Goal: Contribute content: Contribute content

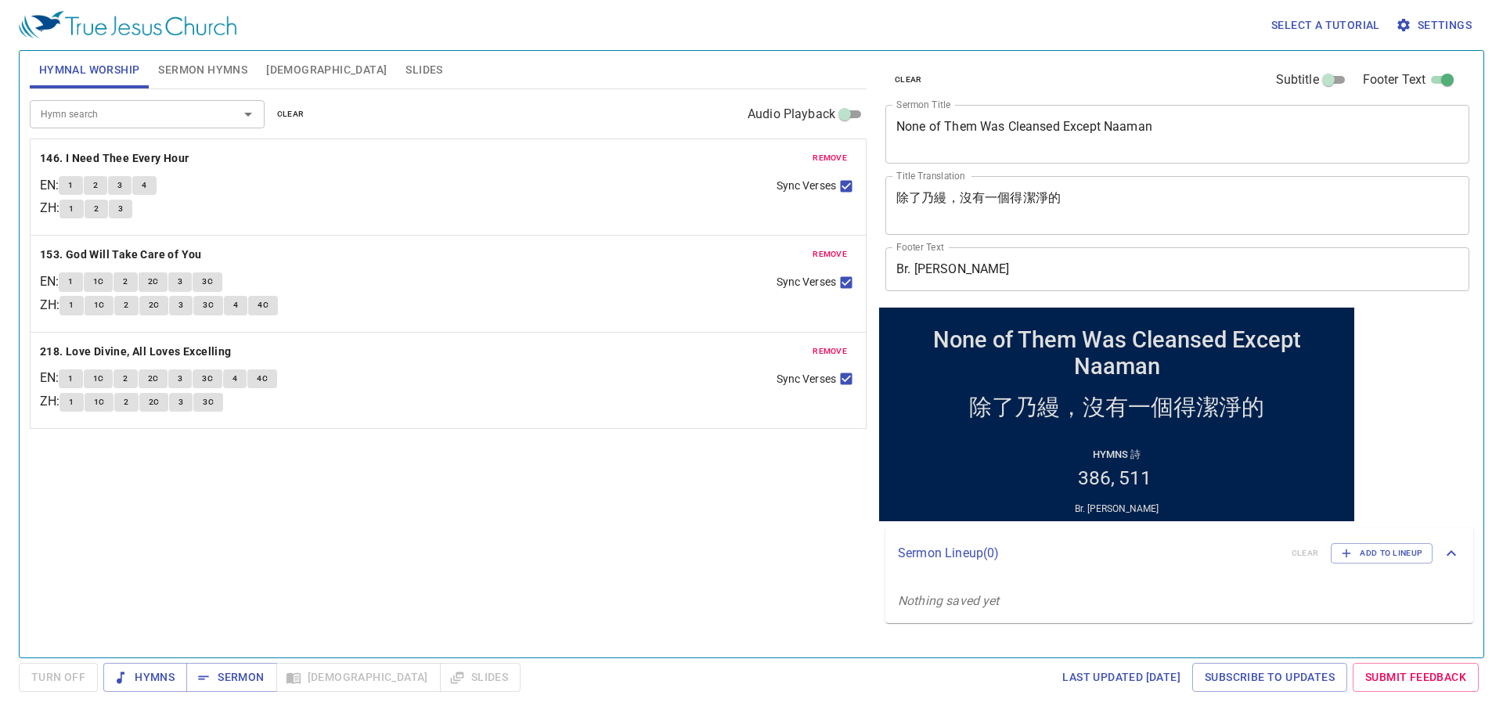
click at [819, 153] on span "remove" at bounding box center [829, 158] width 34 height 14
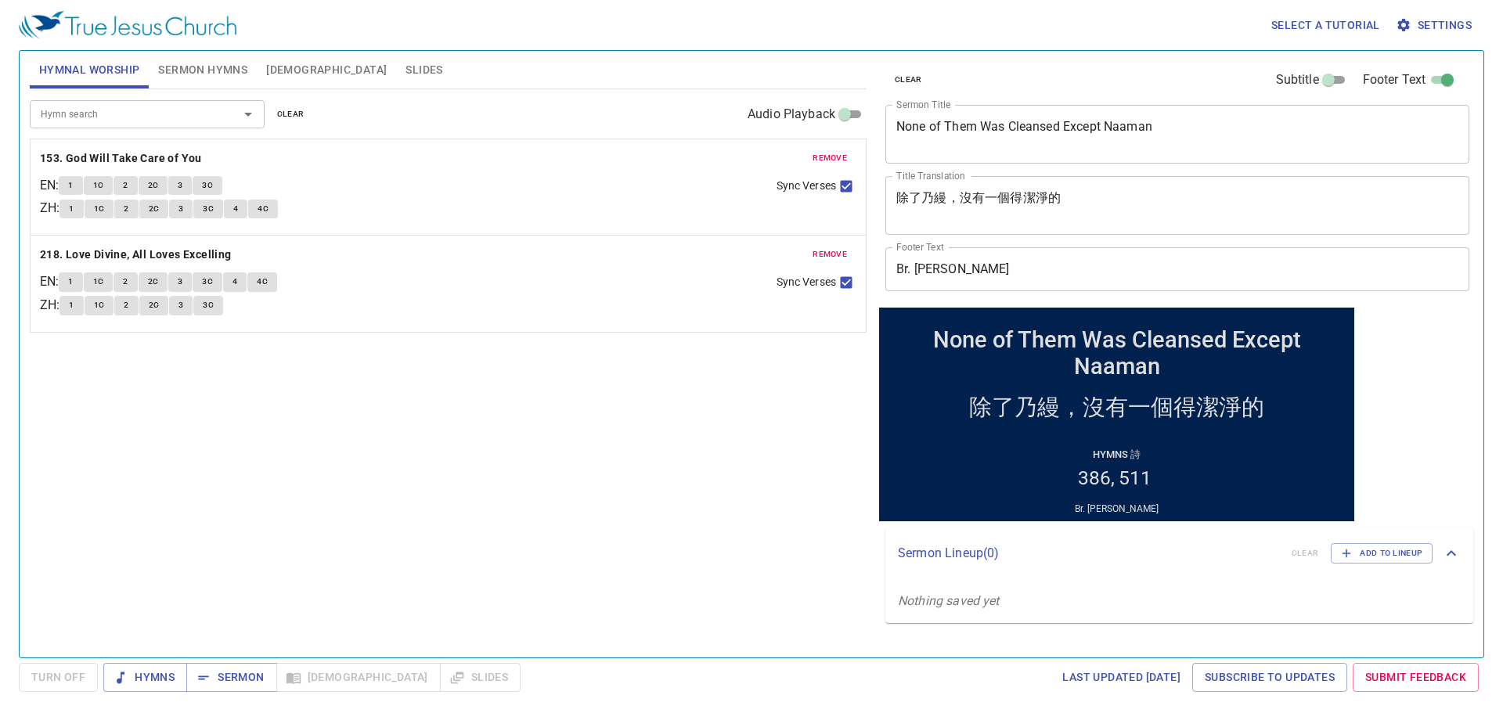
click at [819, 153] on span "remove" at bounding box center [829, 158] width 34 height 14
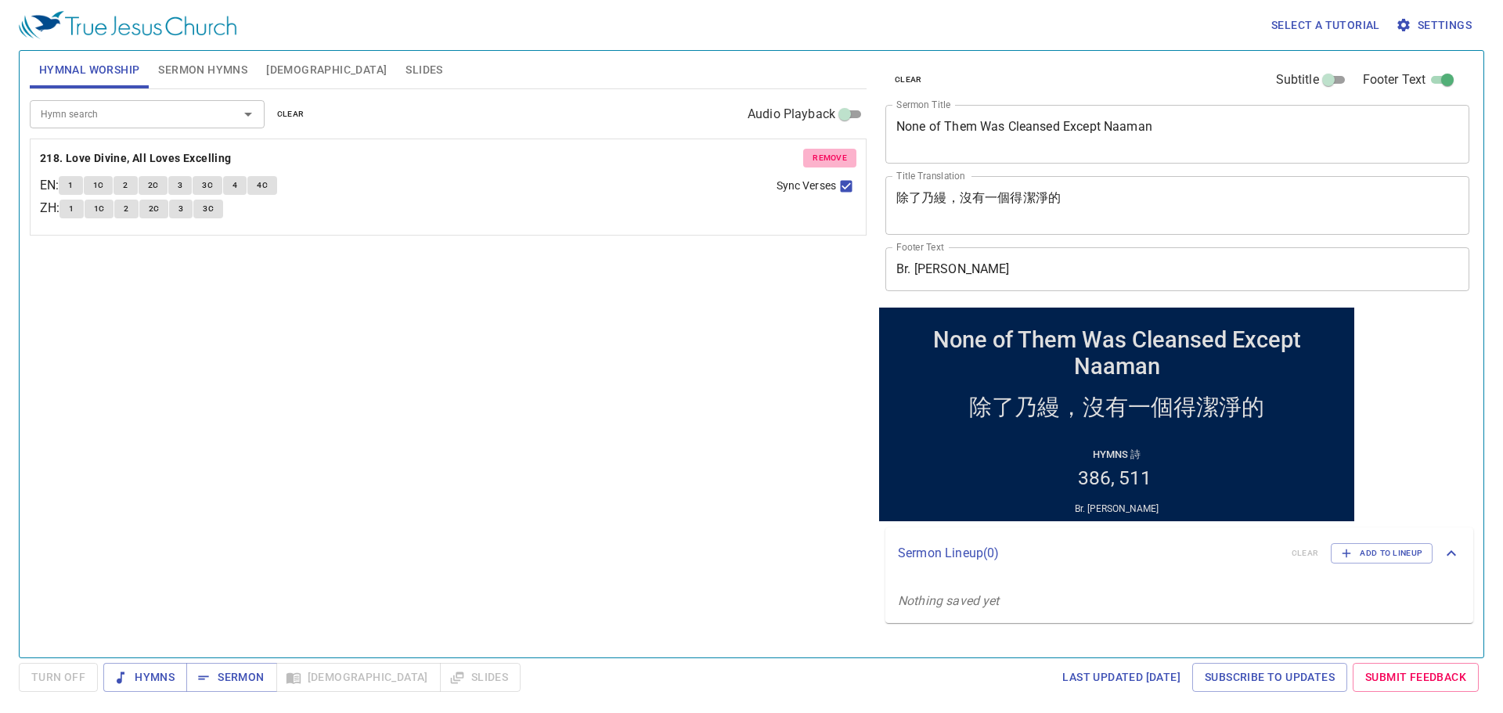
click at [819, 153] on span "remove" at bounding box center [829, 158] width 34 height 14
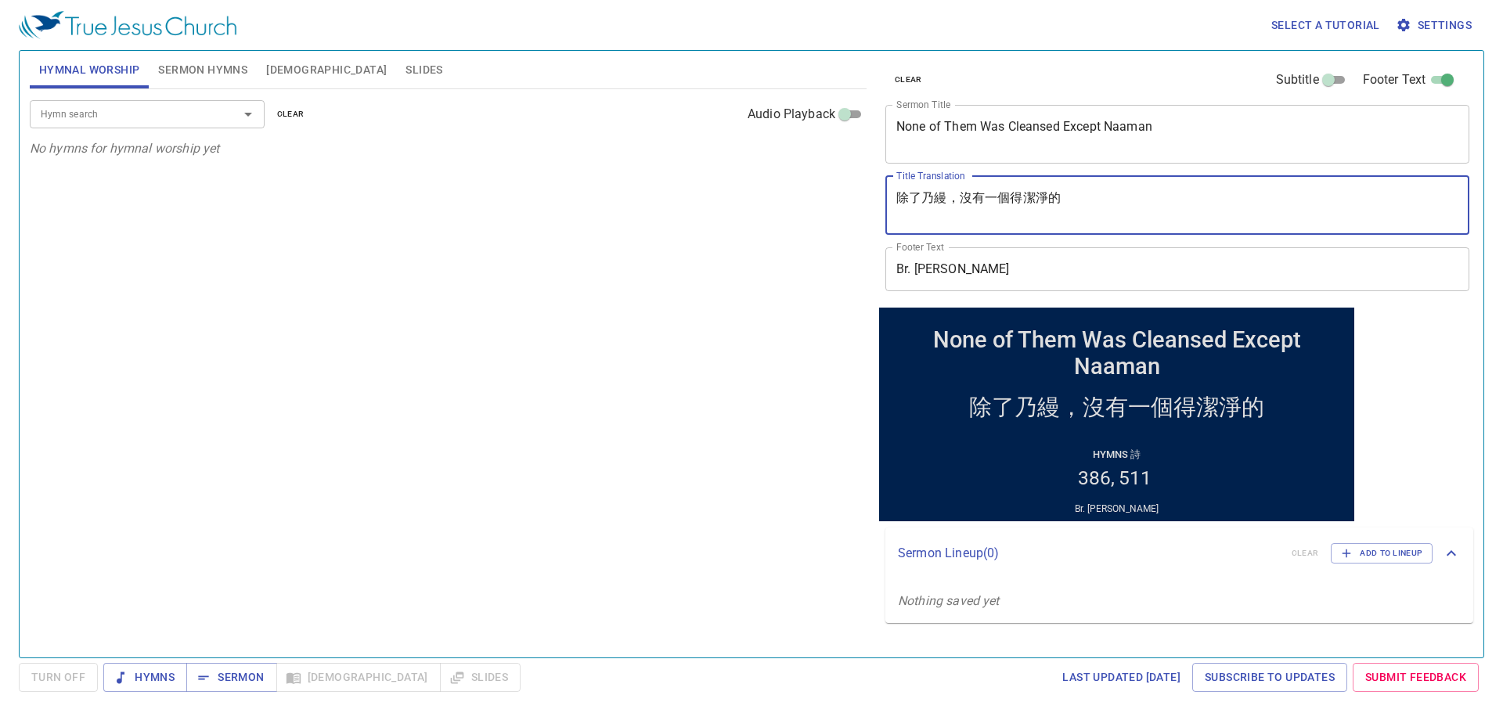
drag, startPoint x: 1087, startPoint y: 193, endPoint x: 885, endPoint y: 146, distance: 207.3
click at [689, 163] on div "Hymnal Worship Sermon Hymns Bible Slides Hymn search Hymn search clear Audio Pl…" at bounding box center [751, 348] width 1456 height 607
paste textarea "從心所欲"
type textarea "從心所欲"
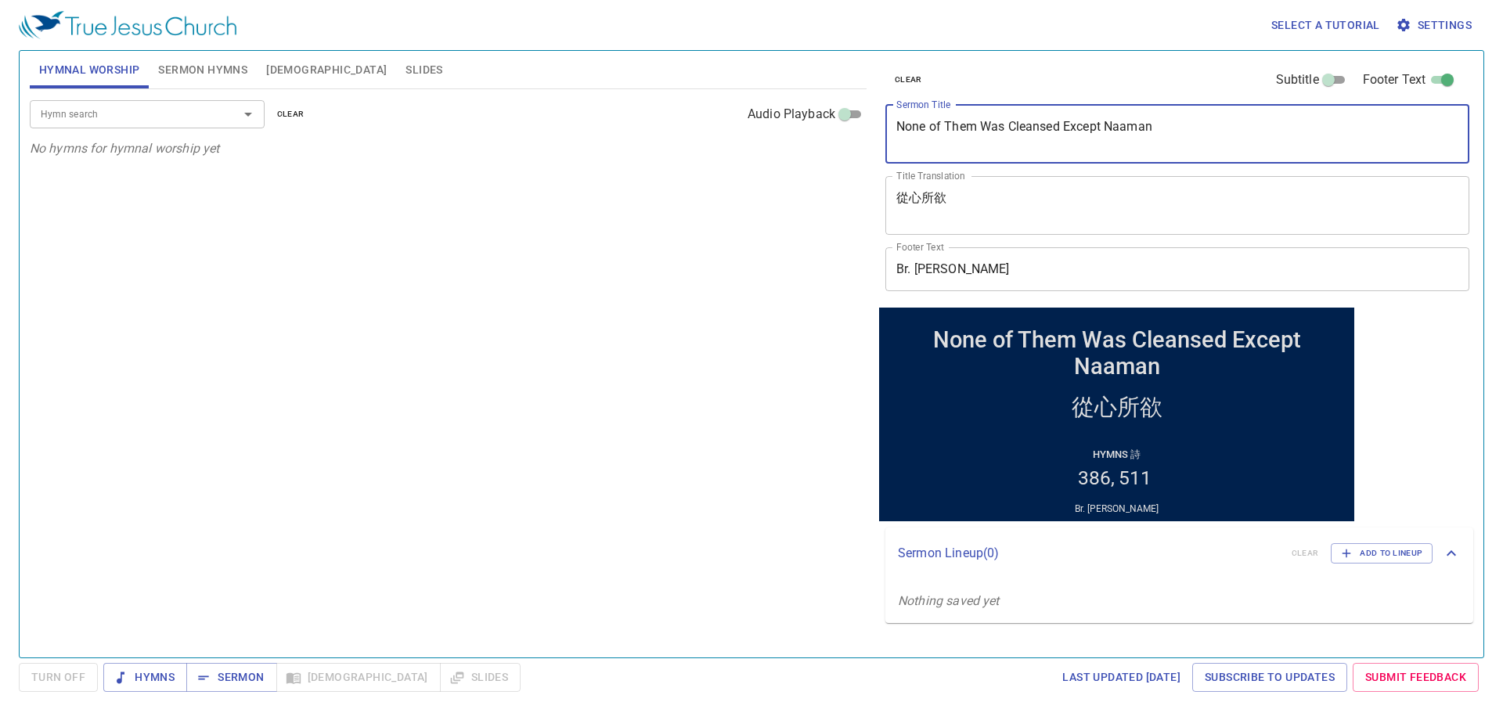
drag, startPoint x: 1190, startPoint y: 130, endPoint x: 809, endPoint y: 131, distance: 380.4
click at [809, 131] on div "Hymnal Worship Sermon Hymns Bible Slides Hymn search Hymn search clear Audio Pl…" at bounding box center [751, 348] width 1456 height 607
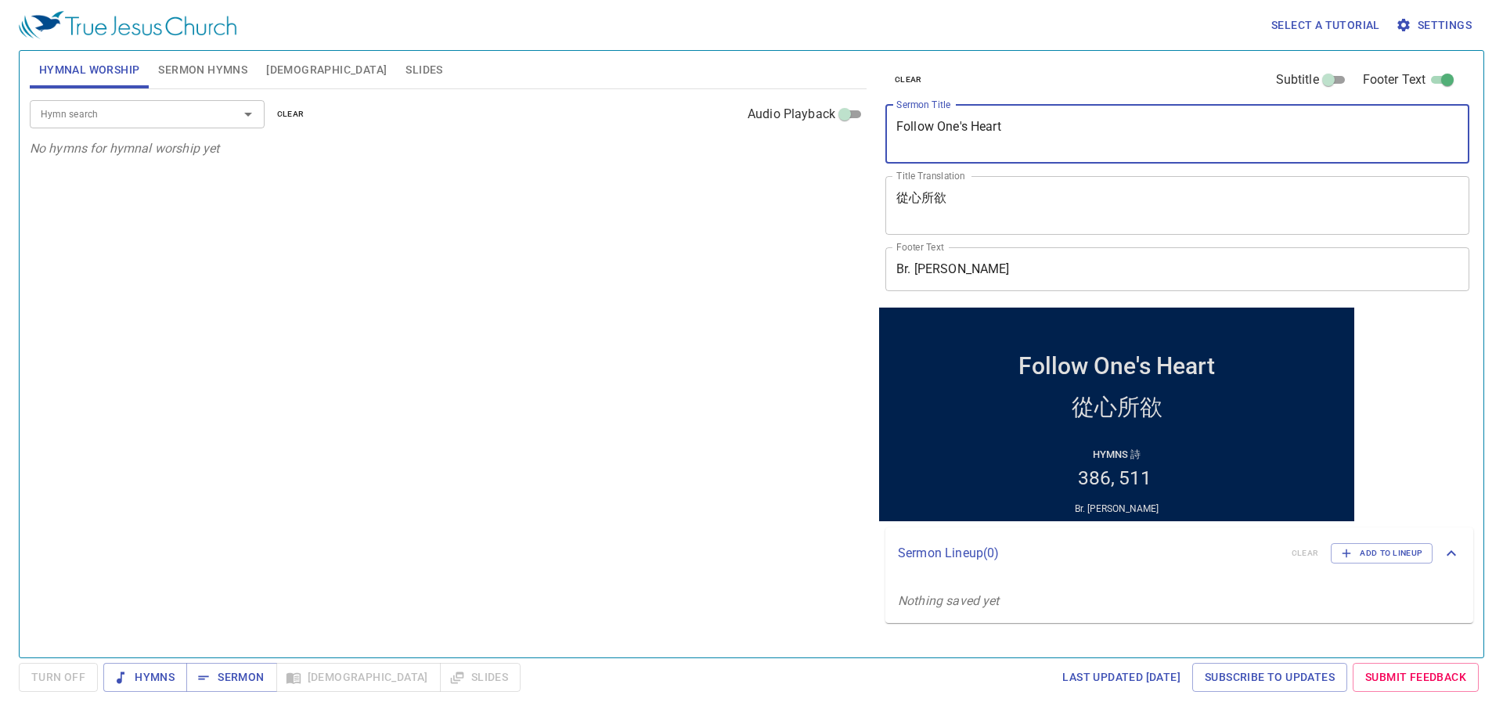
type textarea "Follow One's Heart"
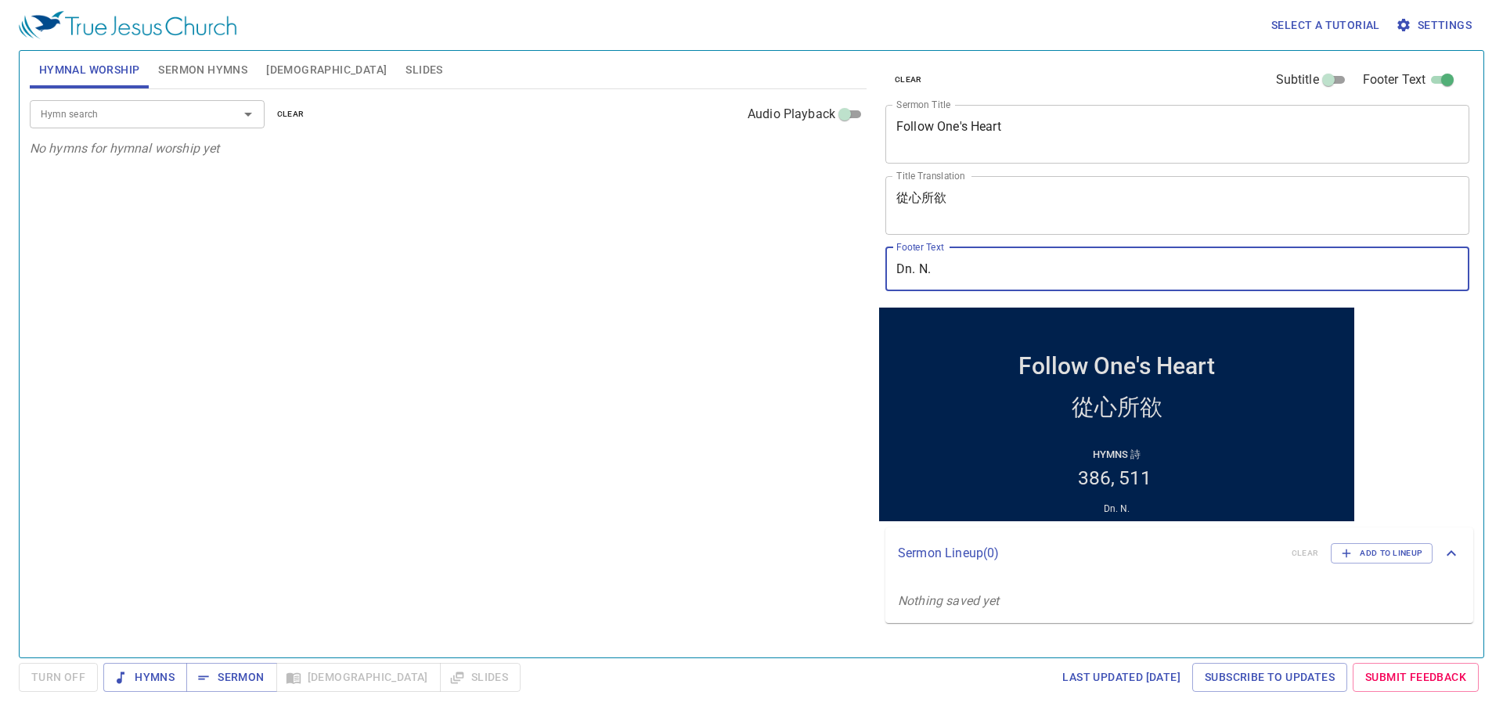
type input "Dn. N.H. [PERSON_NAME]"
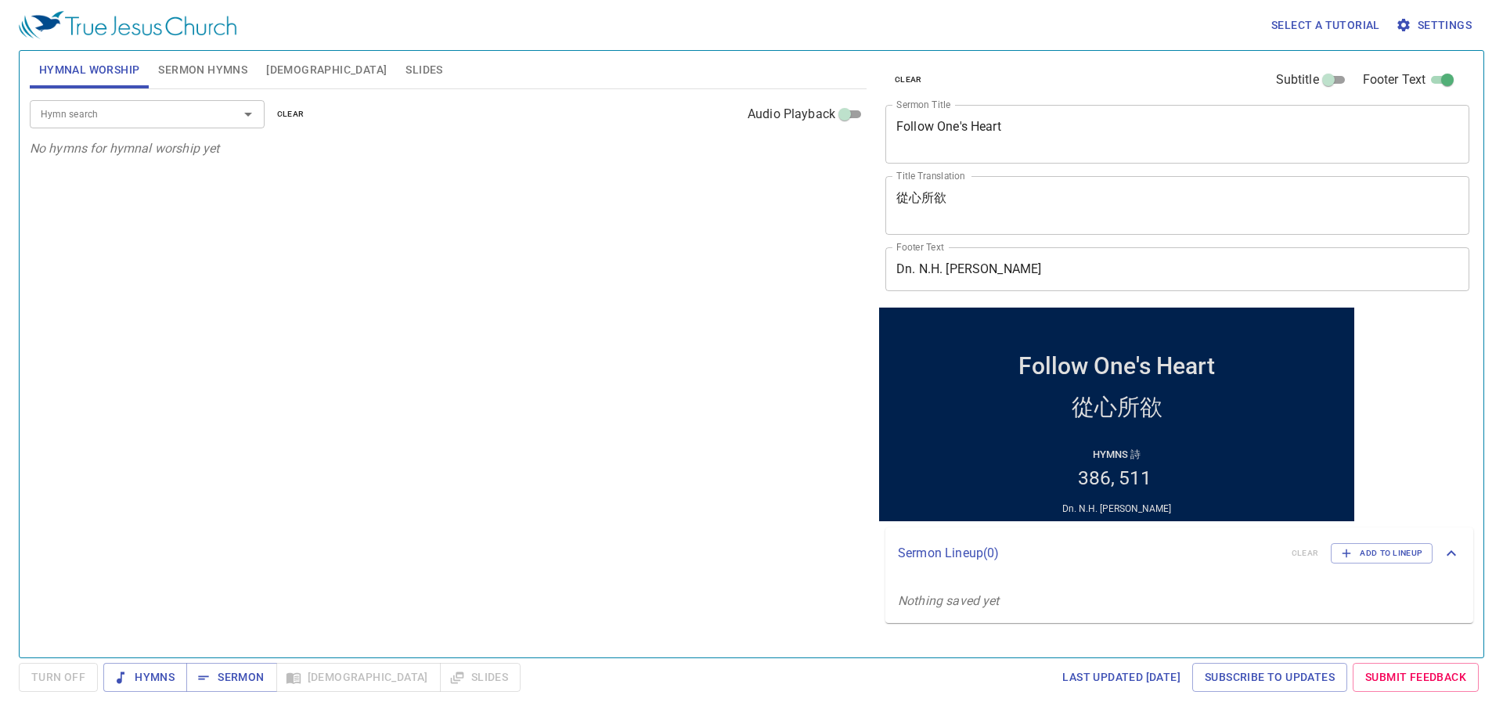
click at [206, 49] on div "Select a tutorial Settings" at bounding box center [748, 25] width 1459 height 50
click at [190, 59] on button "Sermon Hymns" at bounding box center [203, 70] width 108 height 38
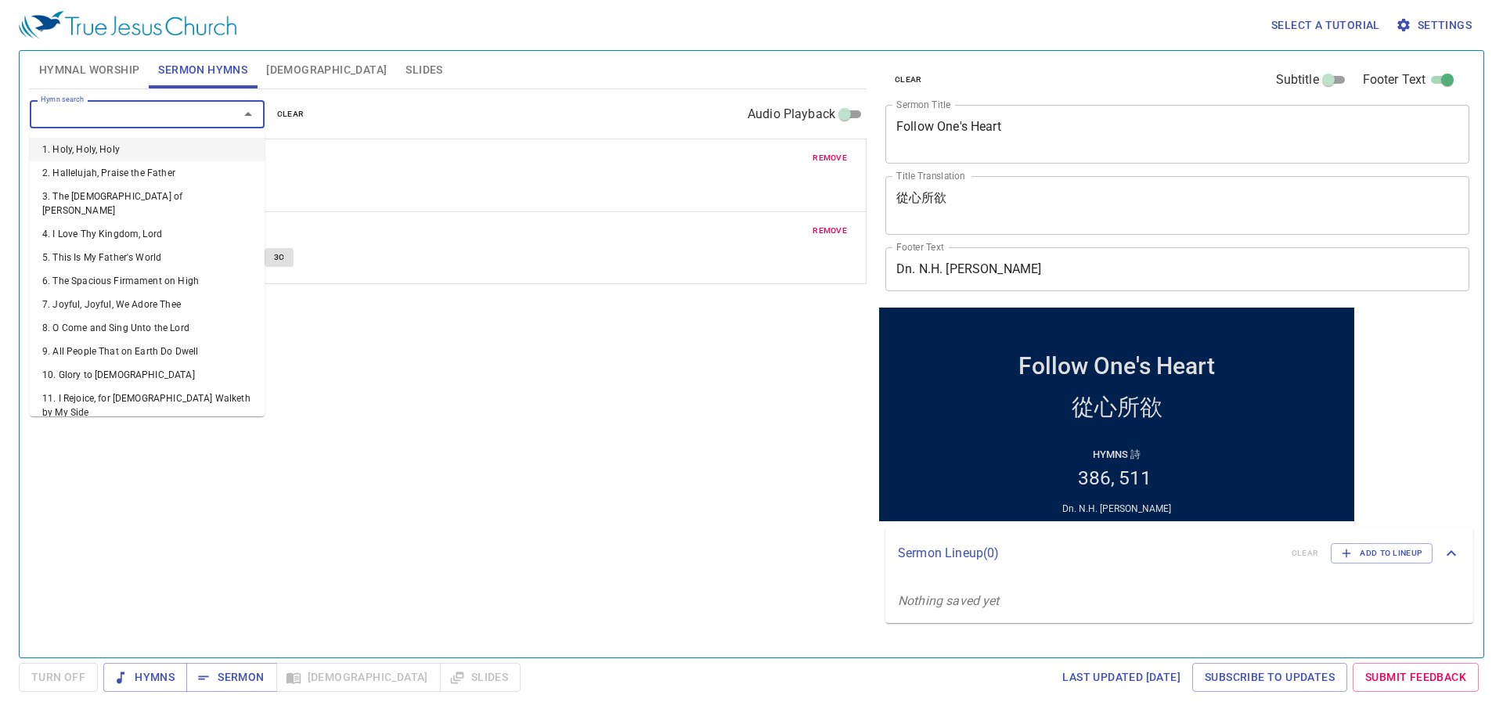
click at [141, 113] on input "Hymn search" at bounding box center [123, 114] width 179 height 18
type input "436"
type input "364"
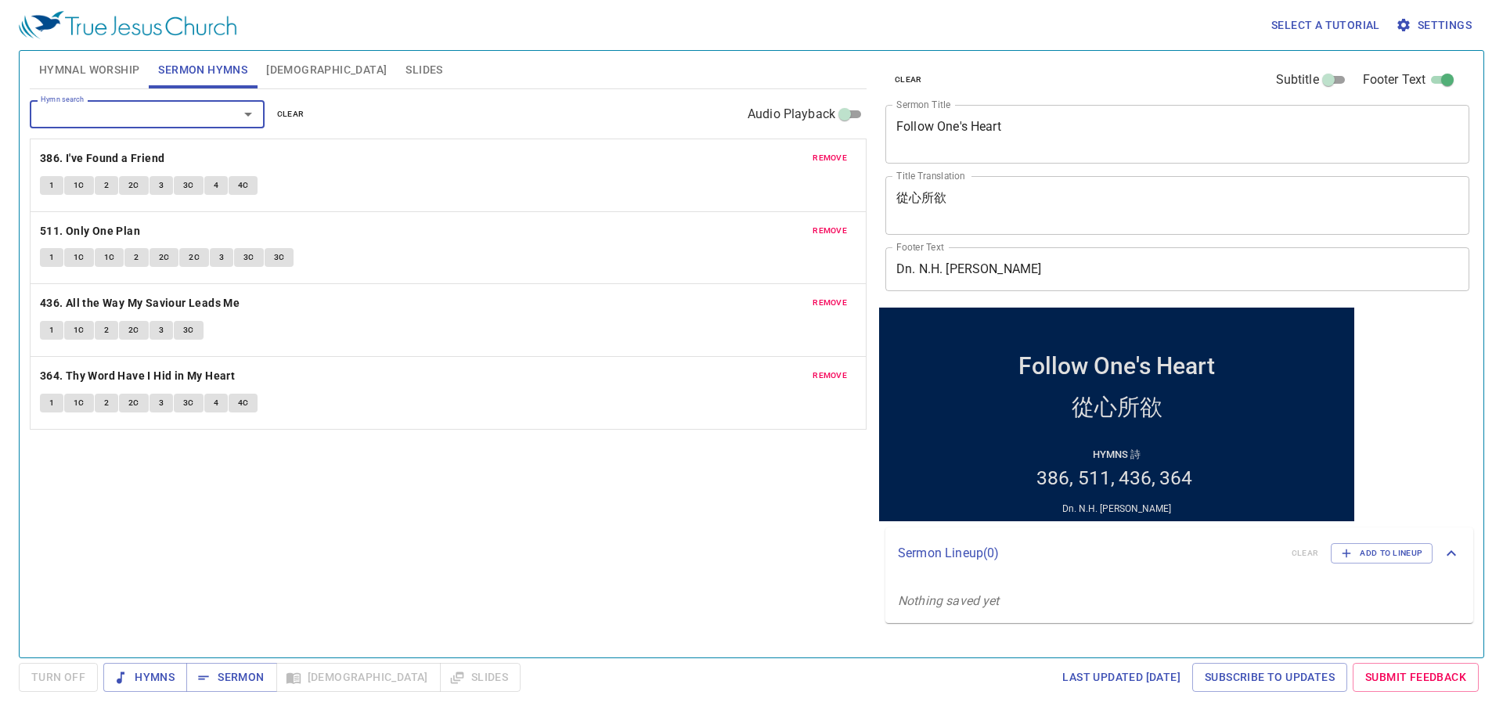
click at [106, 117] on input "Hymn search" at bounding box center [123, 114] width 179 height 18
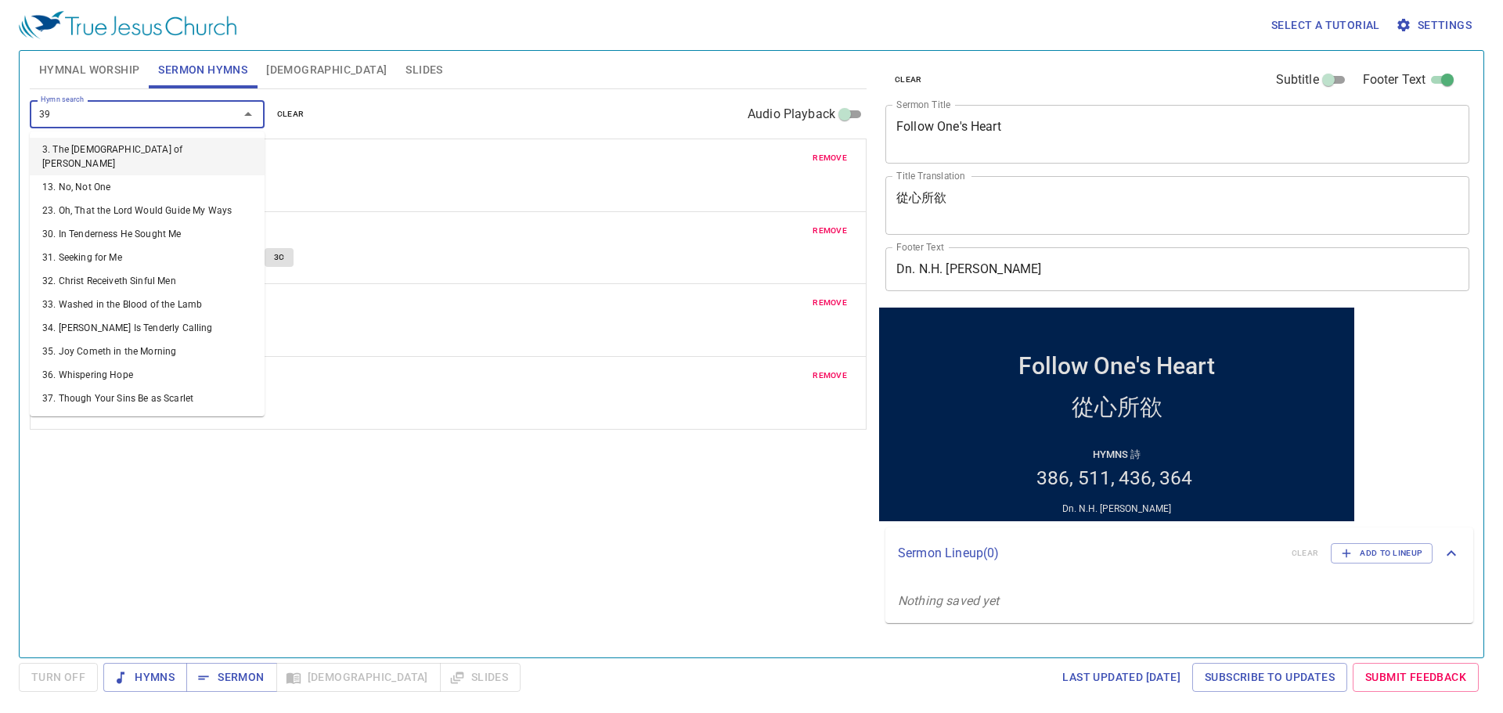
type input "394"
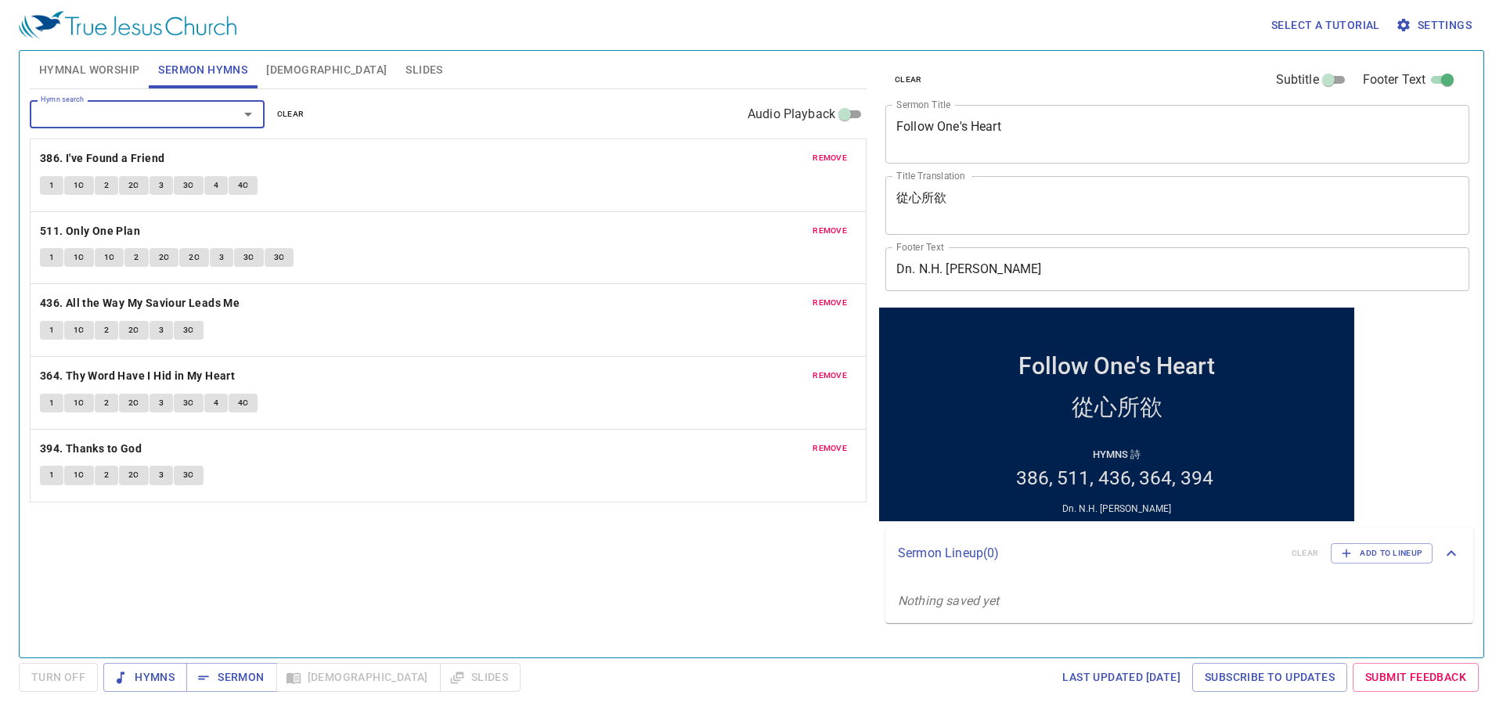
click at [837, 376] on span "remove" at bounding box center [829, 376] width 34 height 14
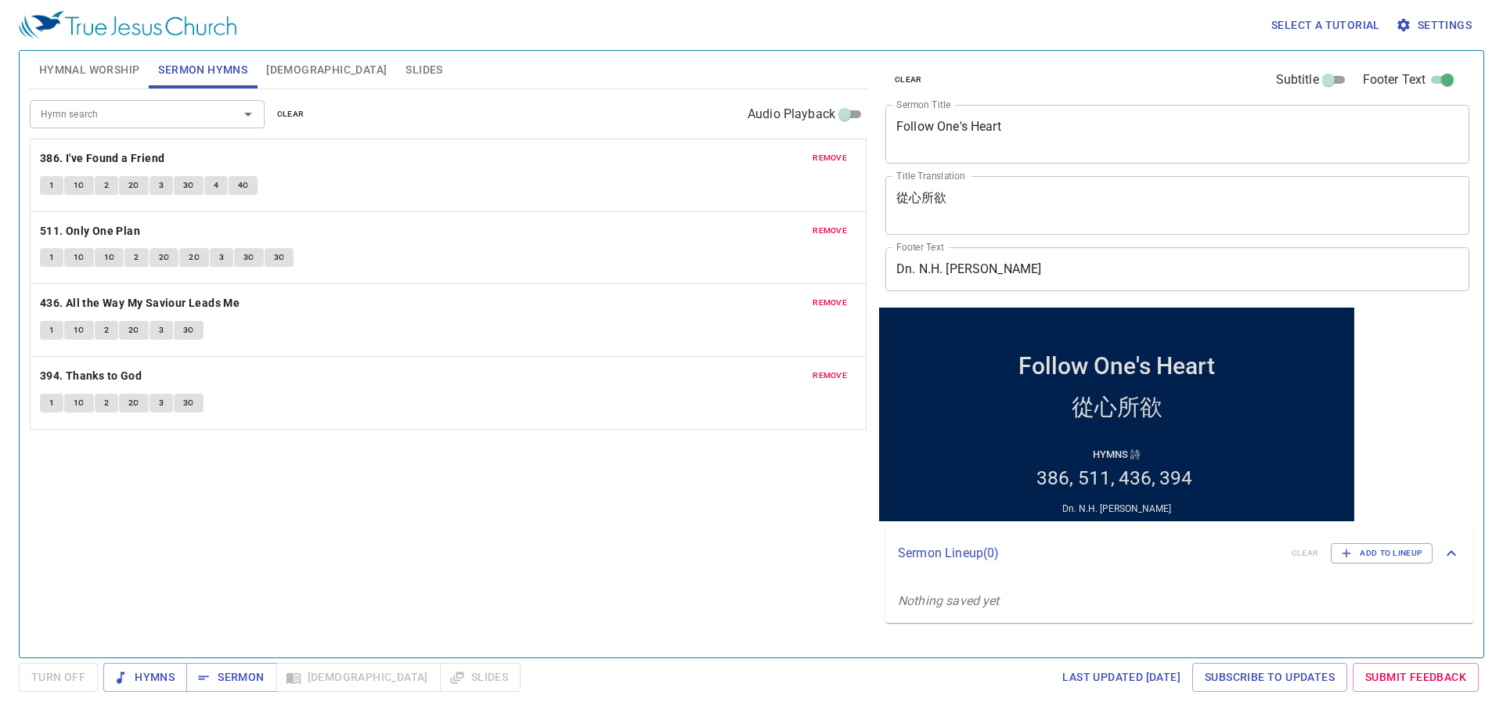
click at [832, 159] on span "remove" at bounding box center [829, 158] width 34 height 14
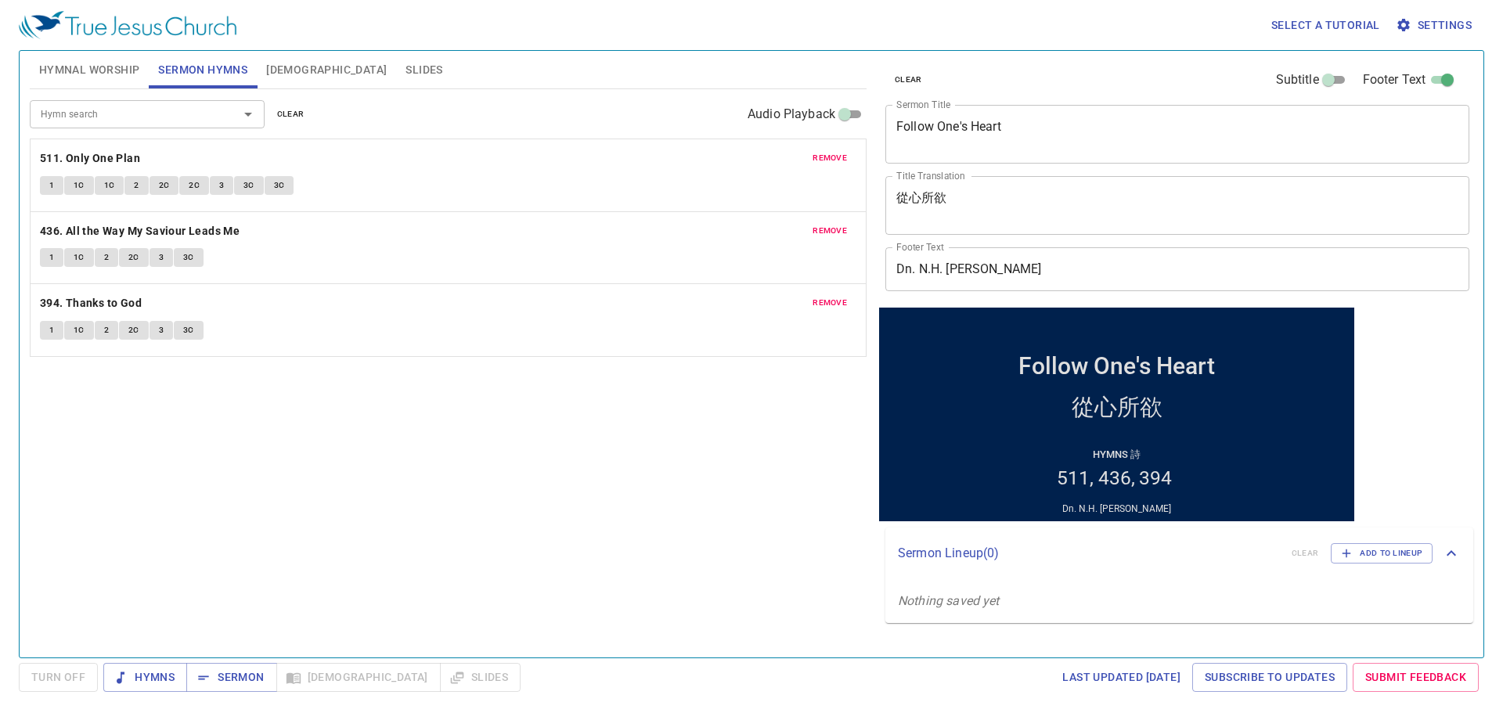
click at [832, 159] on span "remove" at bounding box center [829, 158] width 34 height 14
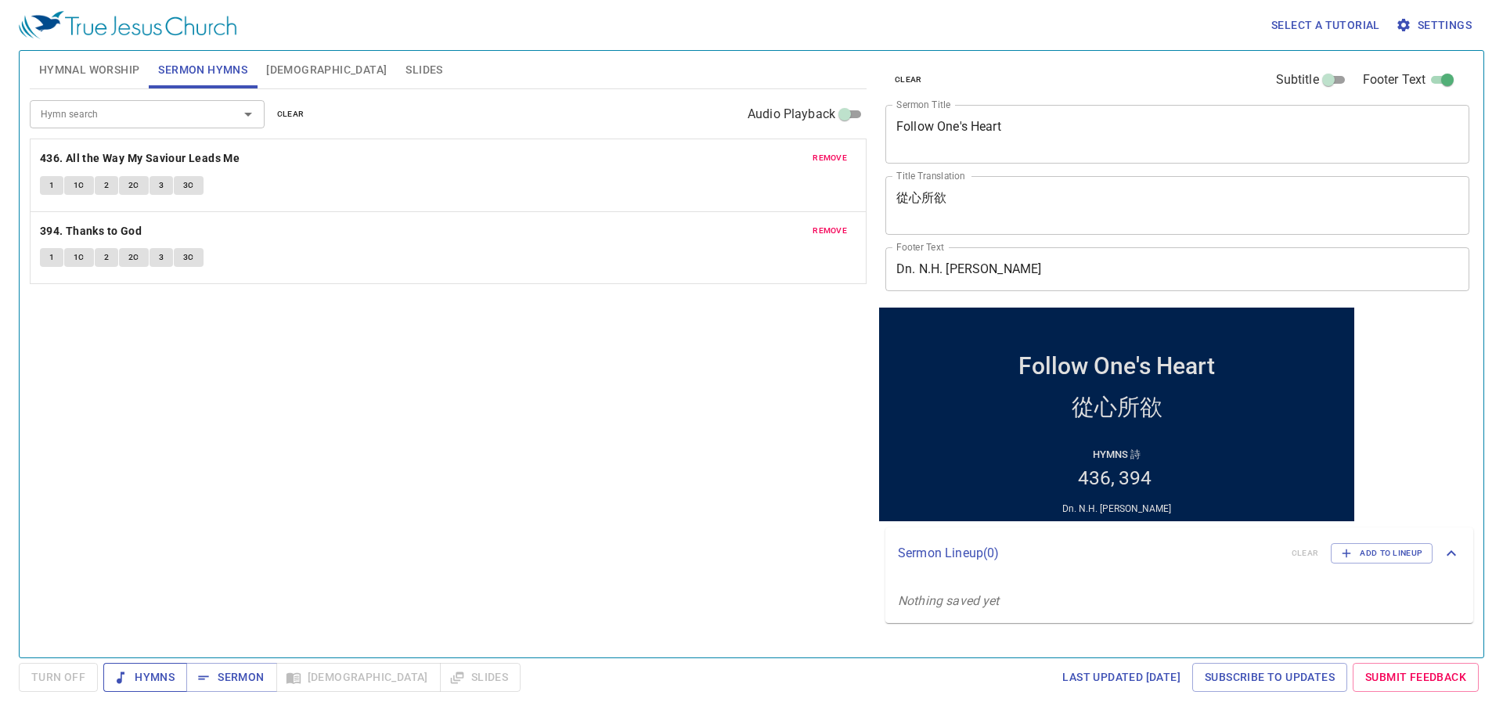
click at [166, 679] on span "Hymns" at bounding box center [145, 678] width 59 height 20
click at [87, 73] on span "Hymnal Worship" at bounding box center [89, 70] width 101 height 20
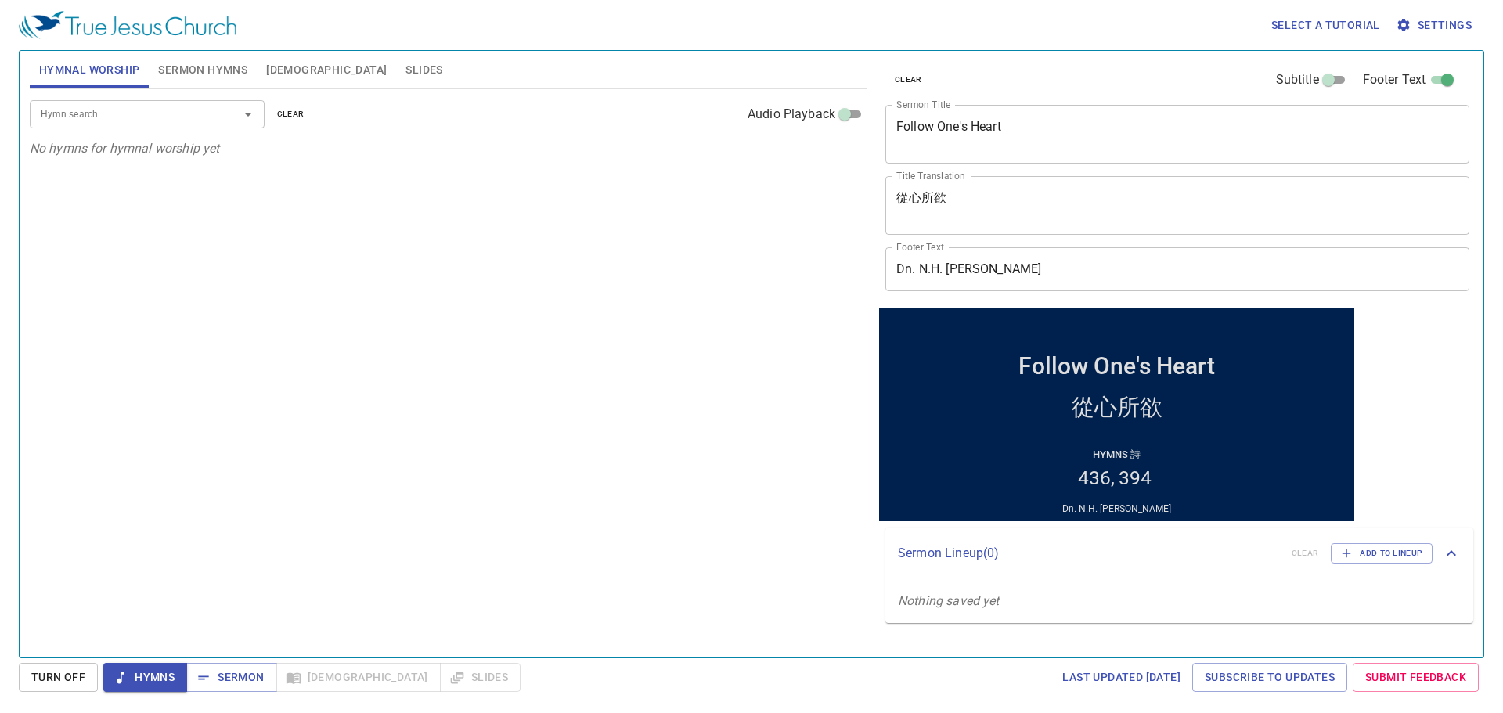
drag, startPoint x: 253, startPoint y: 60, endPoint x: 245, endPoint y: 68, distance: 11.1
click at [252, 60] on button "Sermon Hymns" at bounding box center [203, 70] width 108 height 38
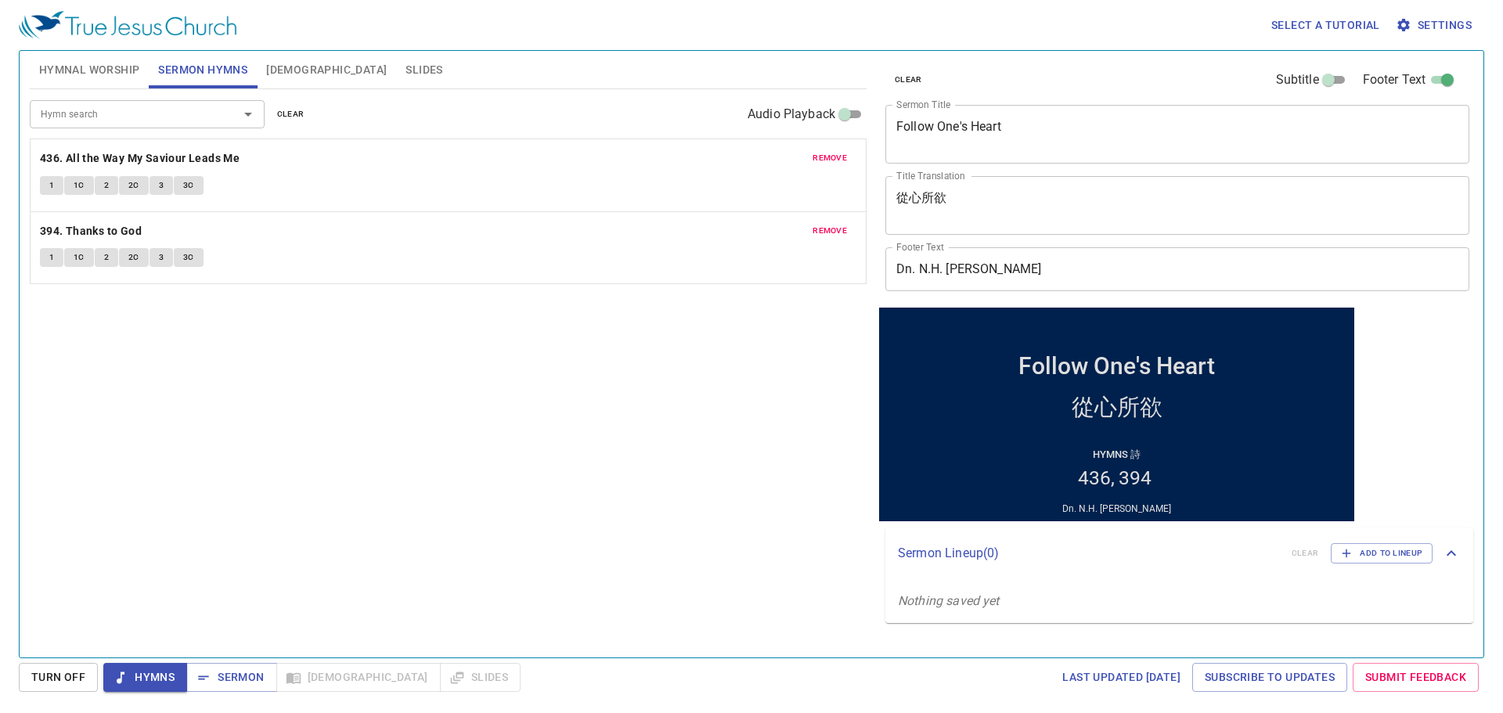
click at [135, 69] on span "Hymnal Worship" at bounding box center [89, 70] width 101 height 20
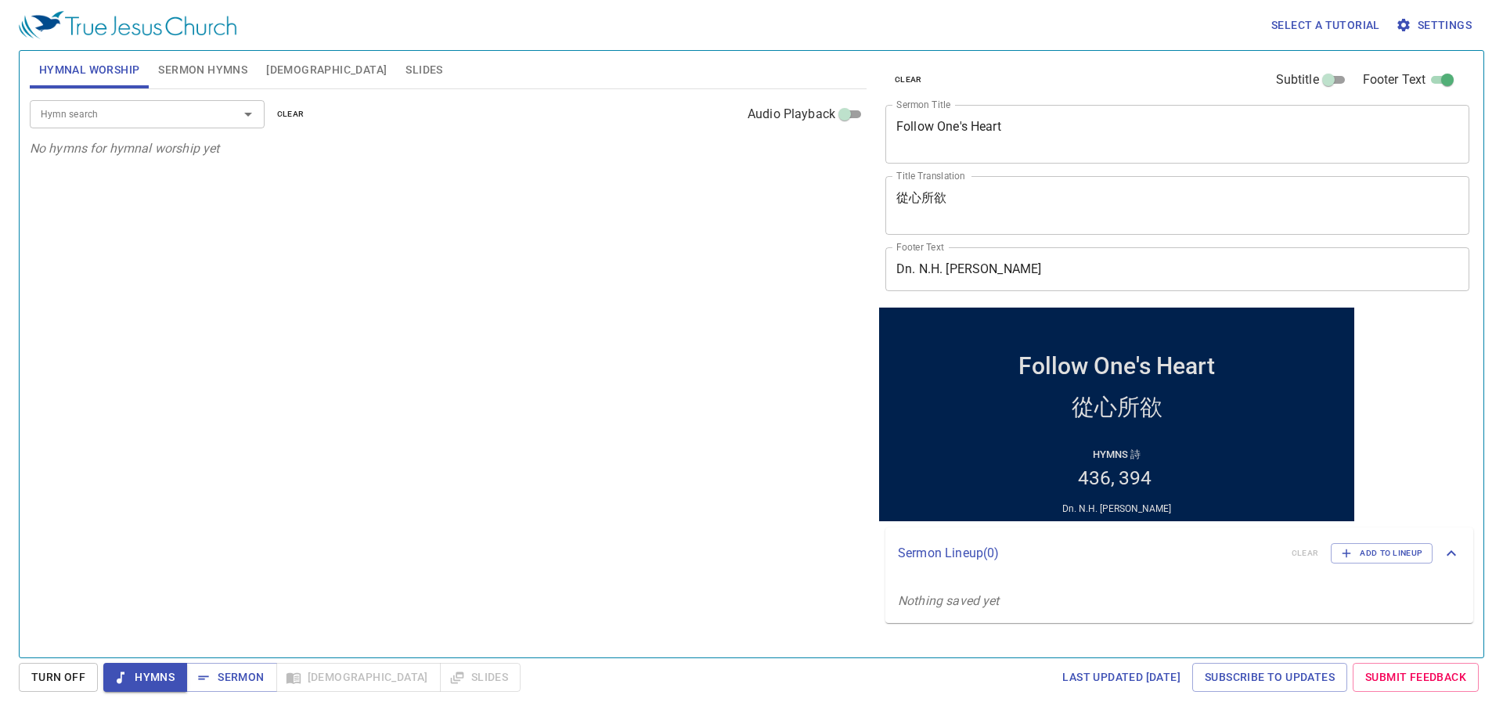
click at [168, 128] on div "Hymn search Hymn search clear Audio Playback" at bounding box center [448, 114] width 837 height 50
click at [170, 105] on input "Hymn search" at bounding box center [123, 114] width 179 height 18
click at [197, 117] on input "Hymn search" at bounding box center [123, 114] width 179 height 18
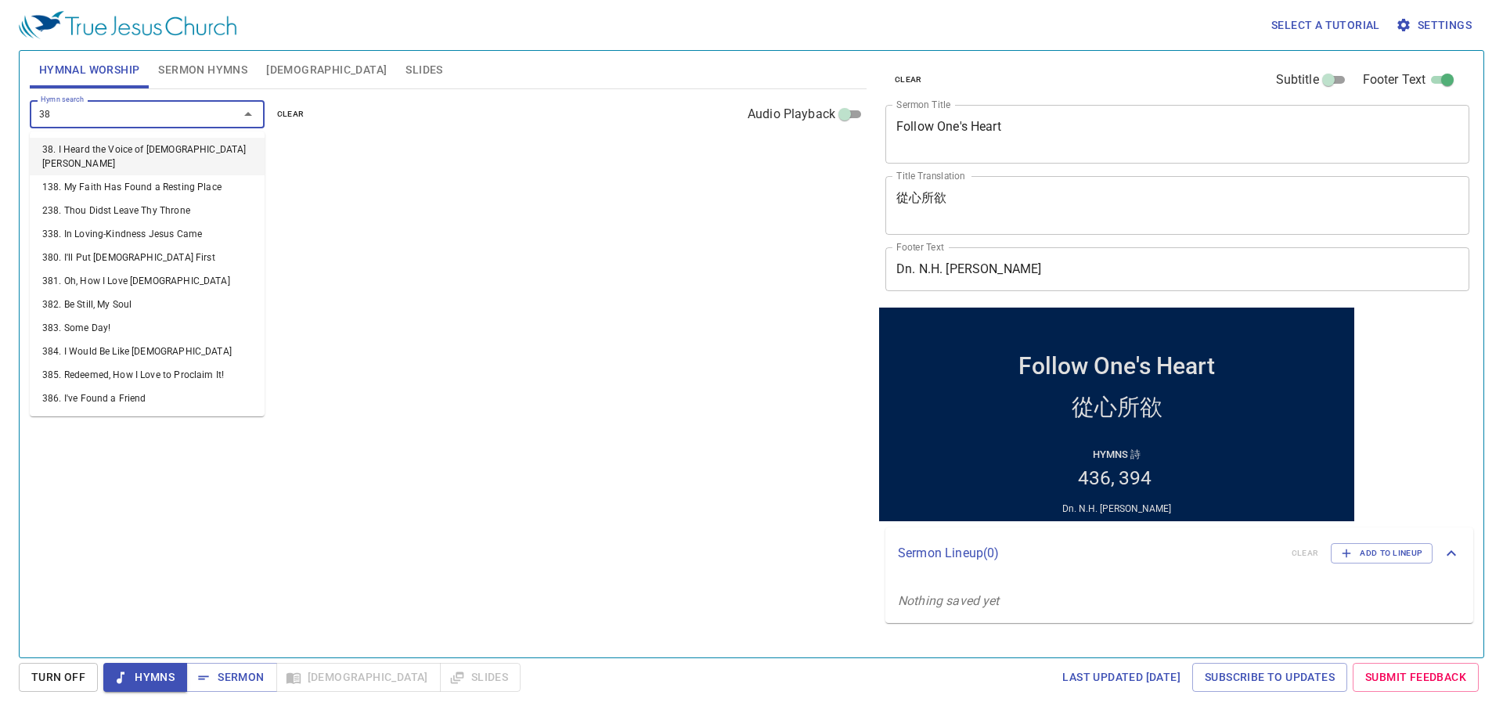
type input "387"
type input "388"
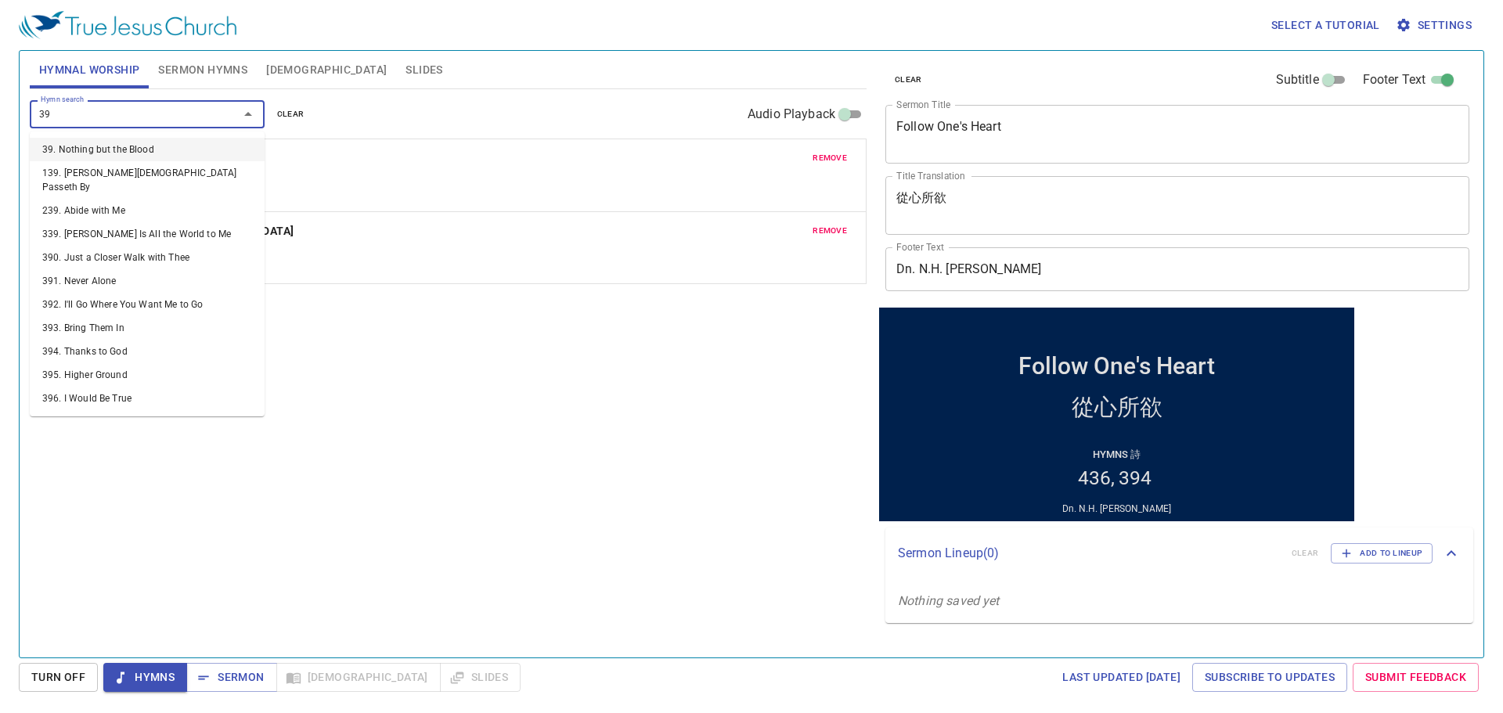
type input "390"
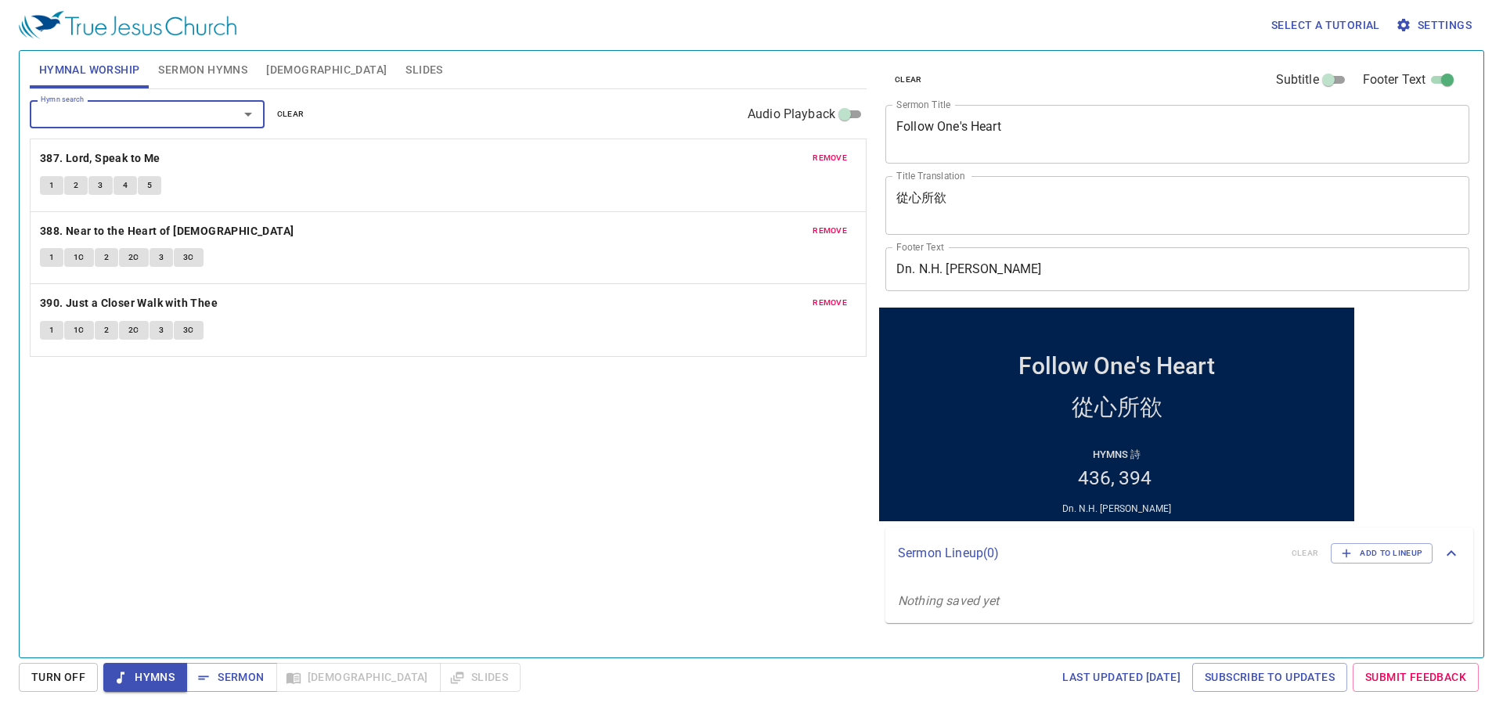
click at [49, 189] on span "1" at bounding box center [51, 185] width 5 height 14
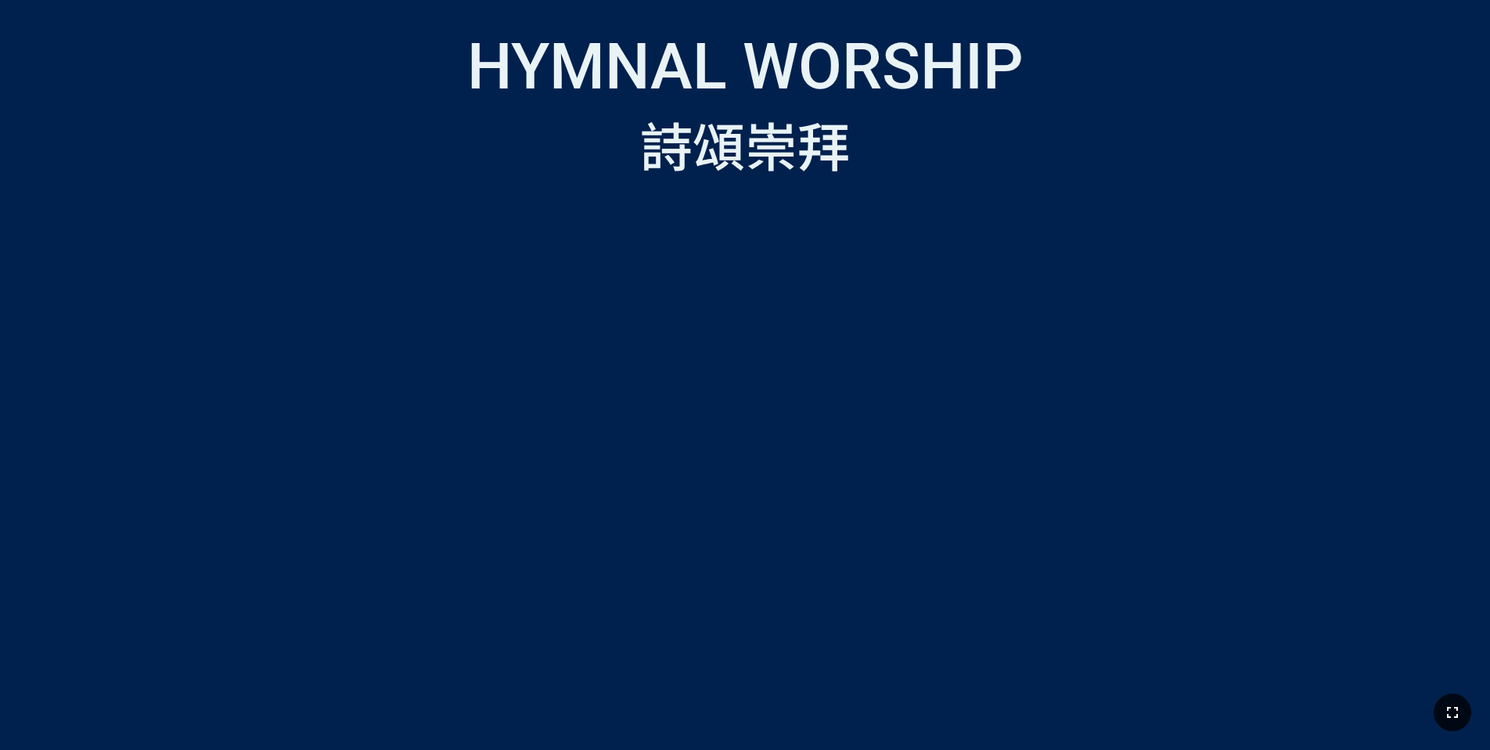
click at [1452, 710] on icon "button" at bounding box center [1452, 712] width 19 height 19
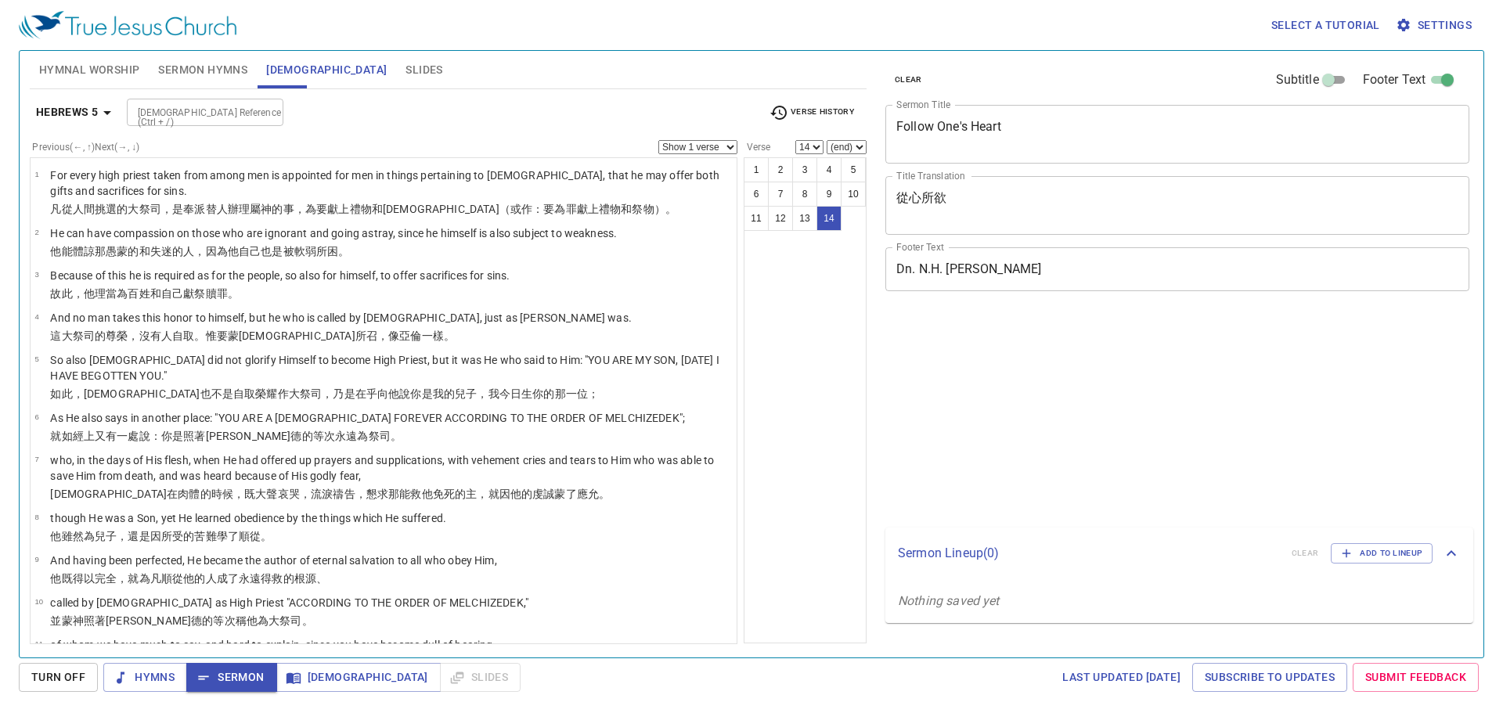
select select "14"
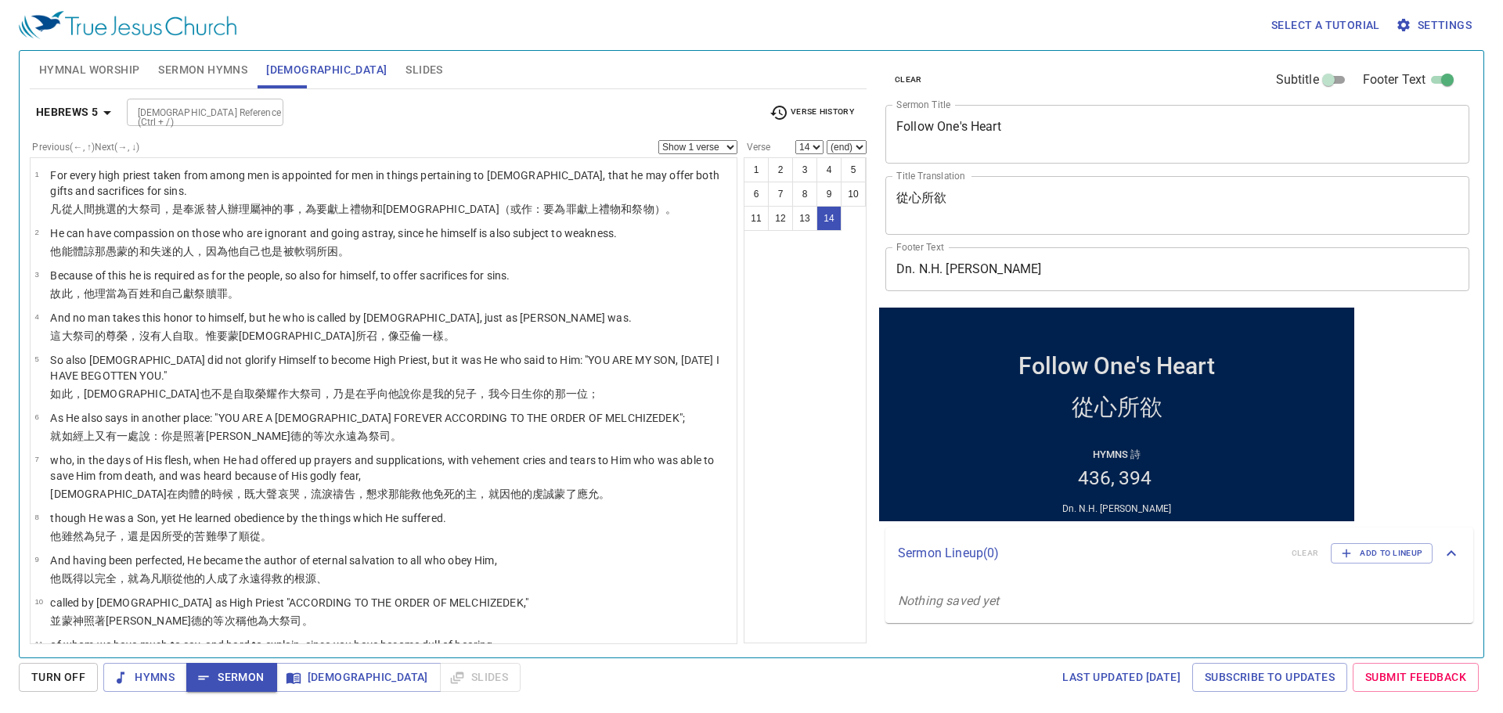
scroll to position [197, 0]
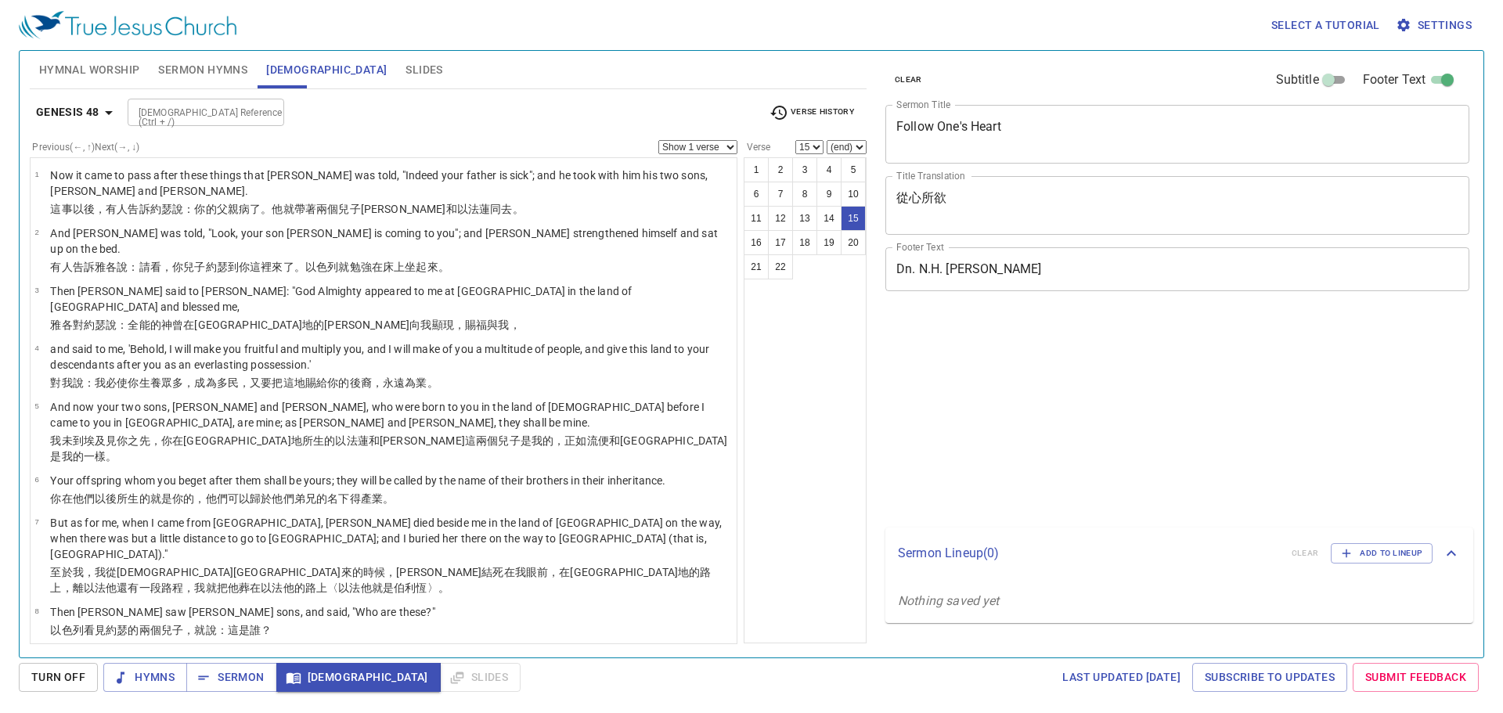
select select "15"
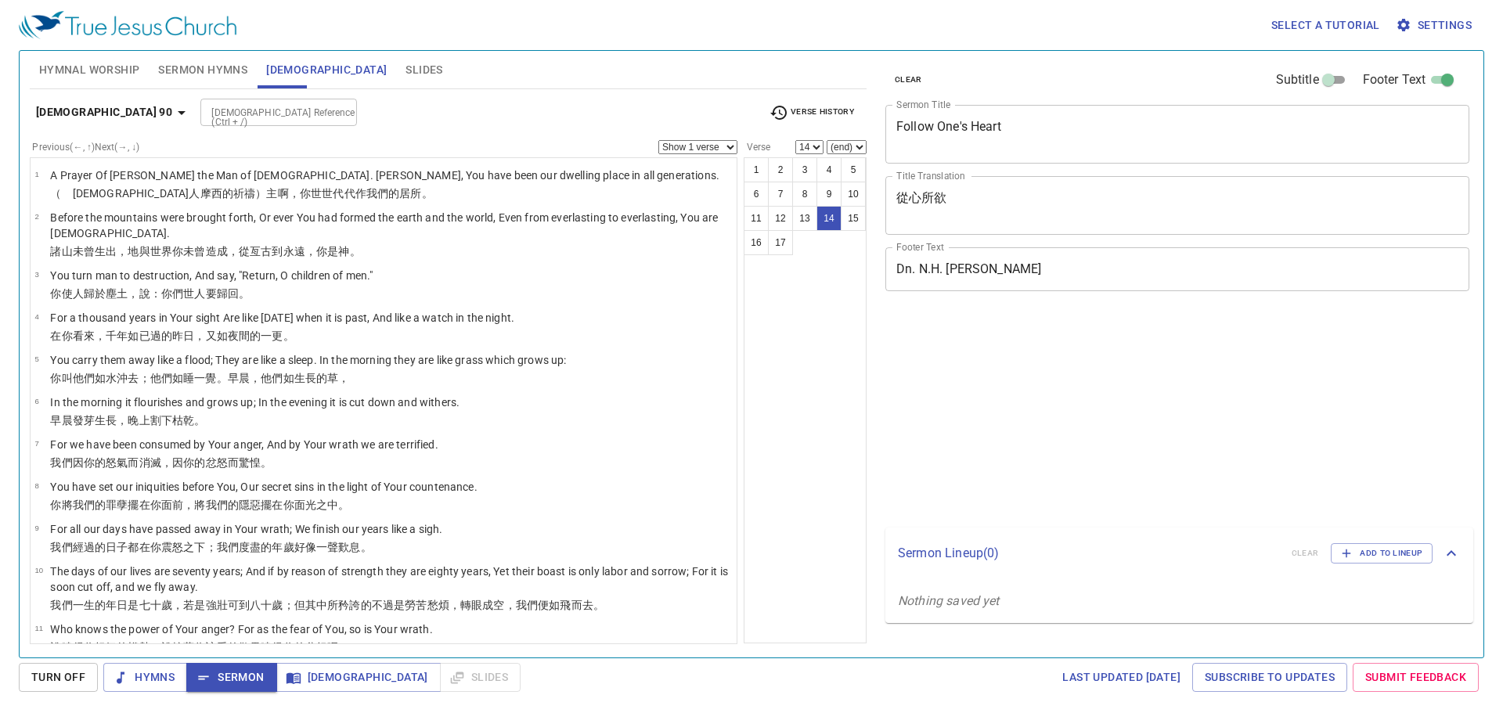
select select "14"
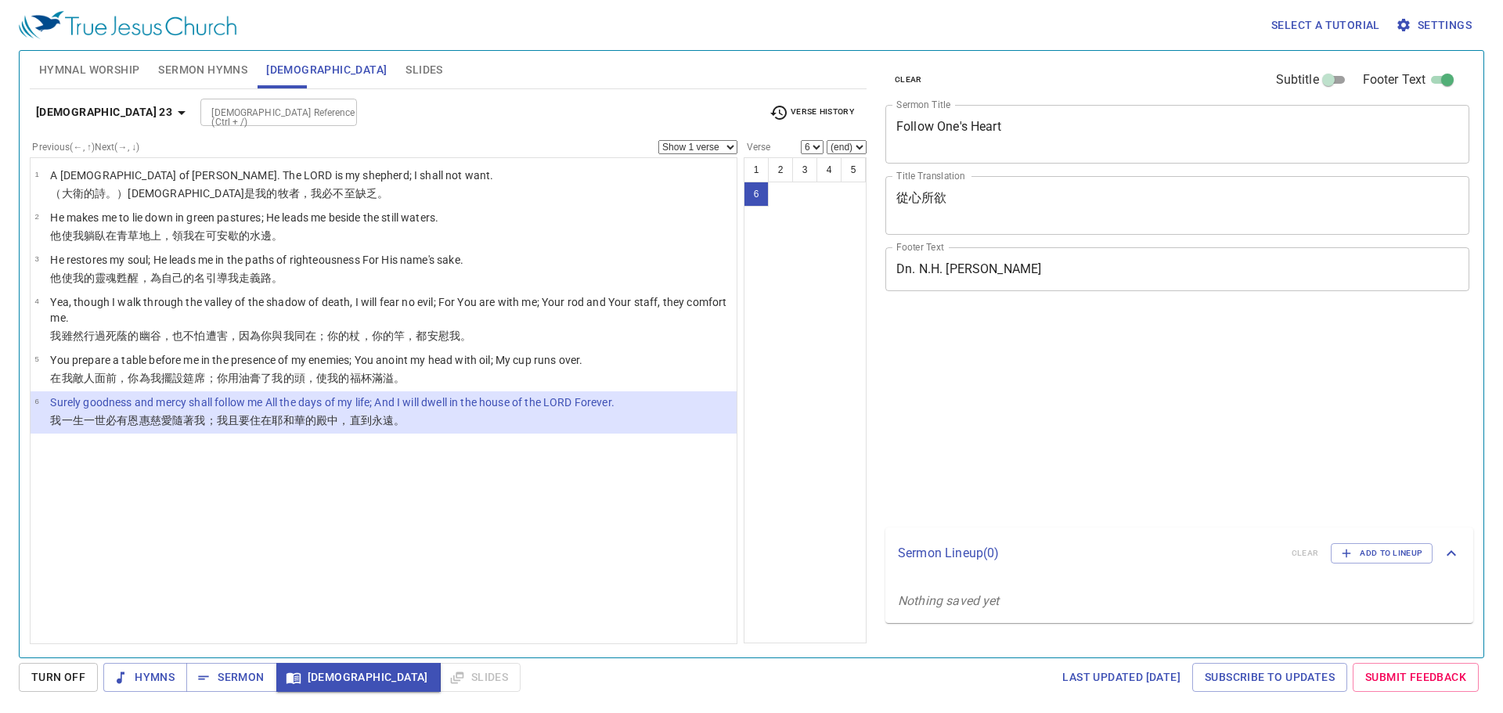
select select "6"
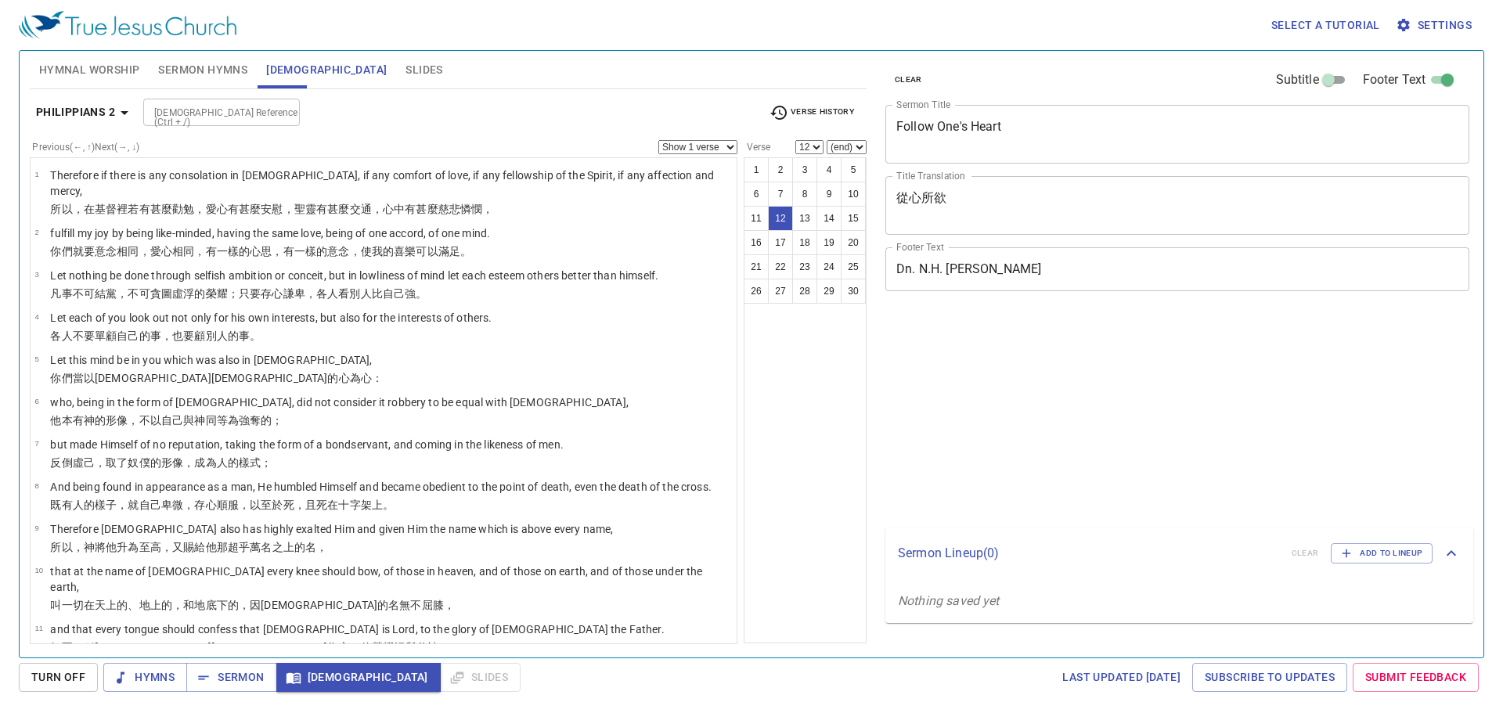
select select "12"
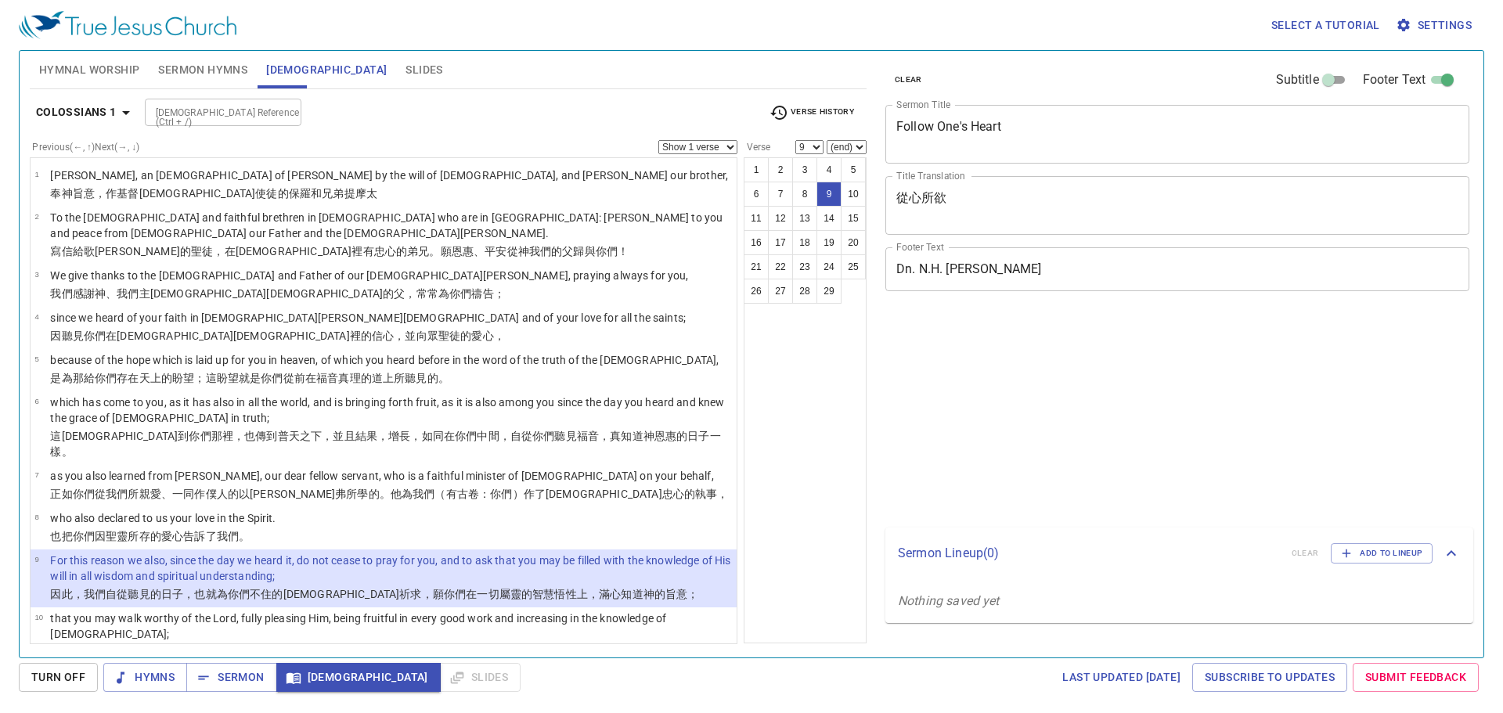
select select "9"
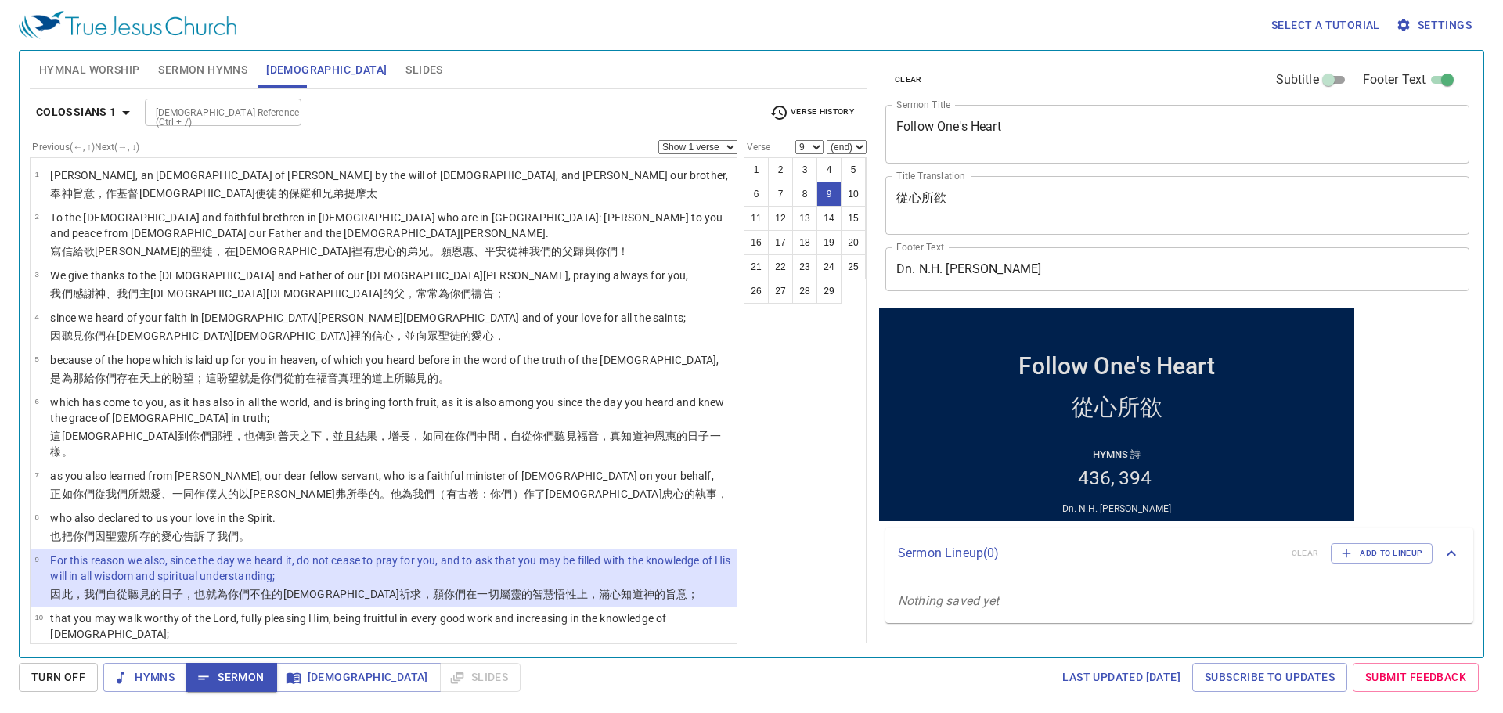
scroll to position [297, 0]
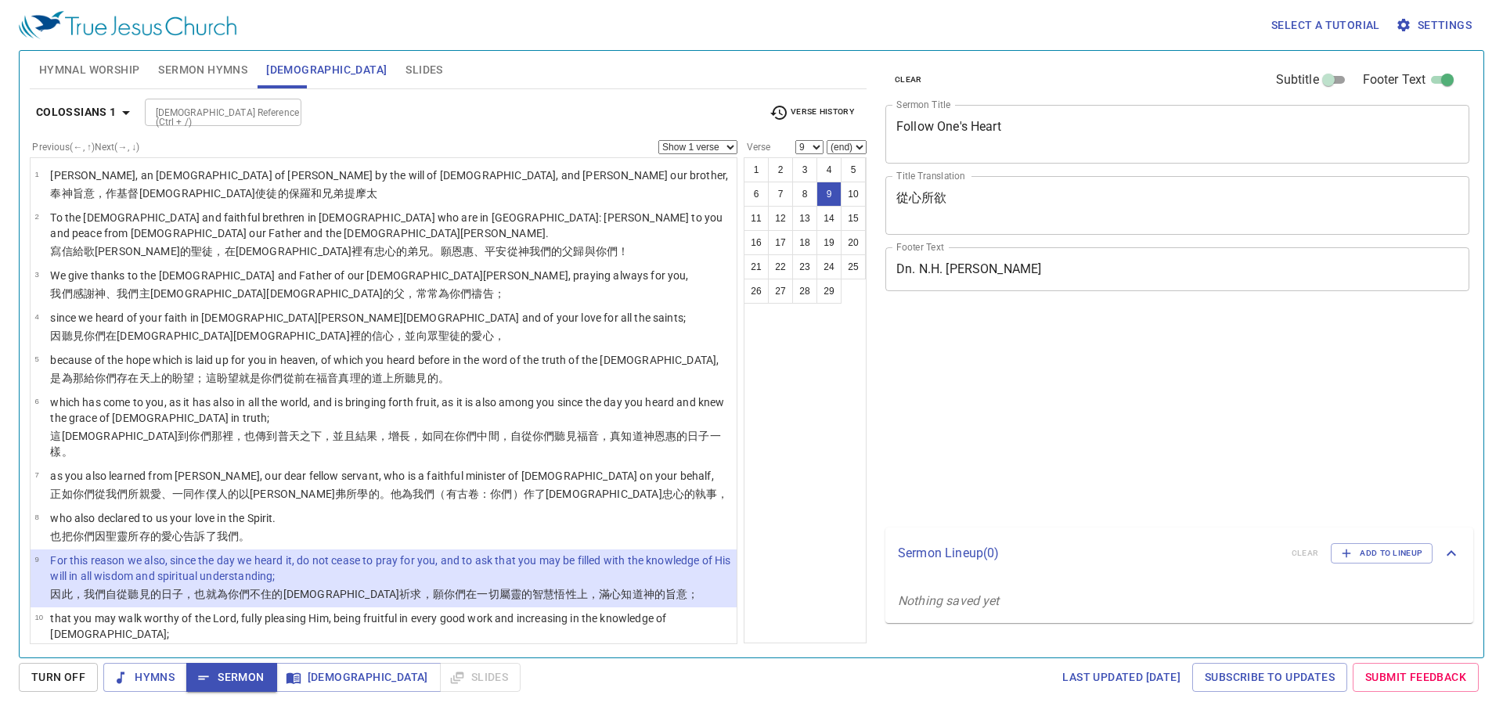
select select "9"
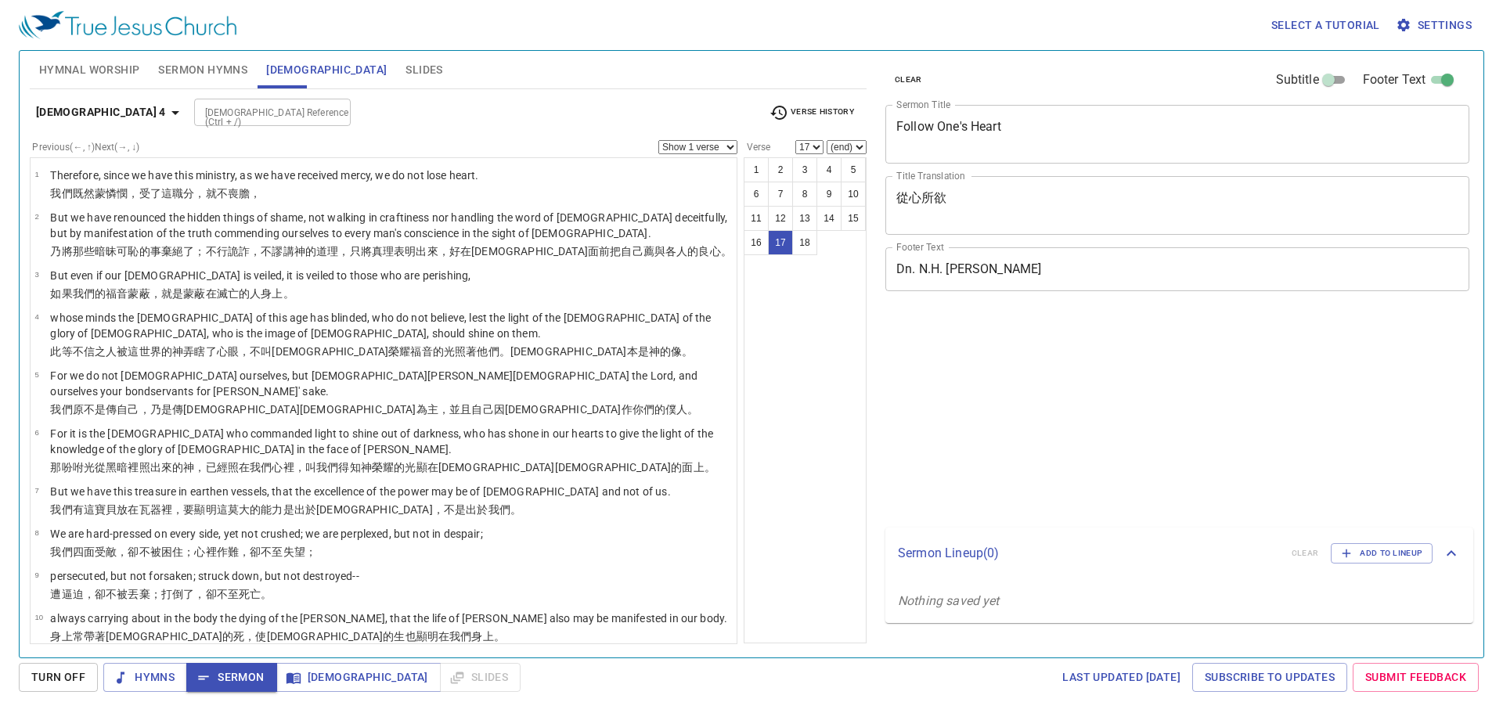
select select "17"
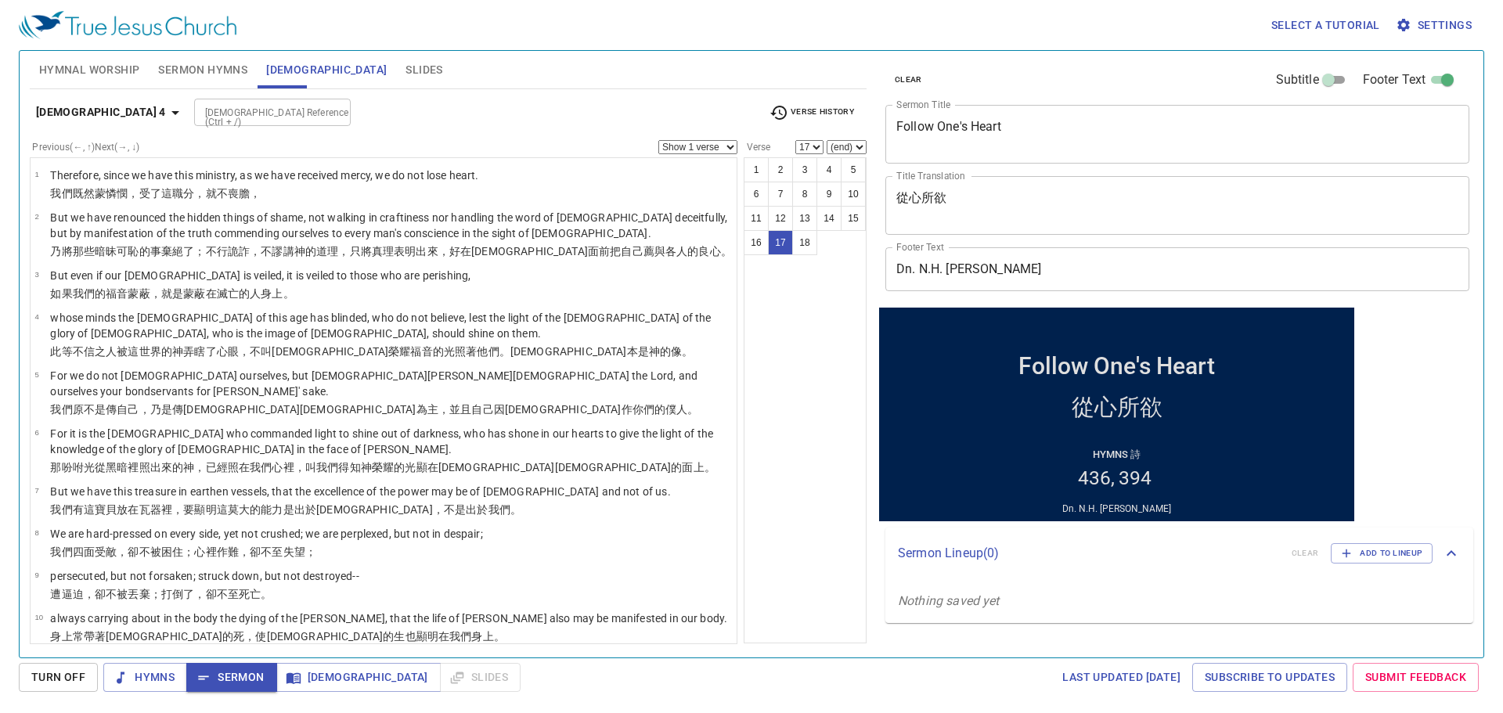
scroll to position [312, 0]
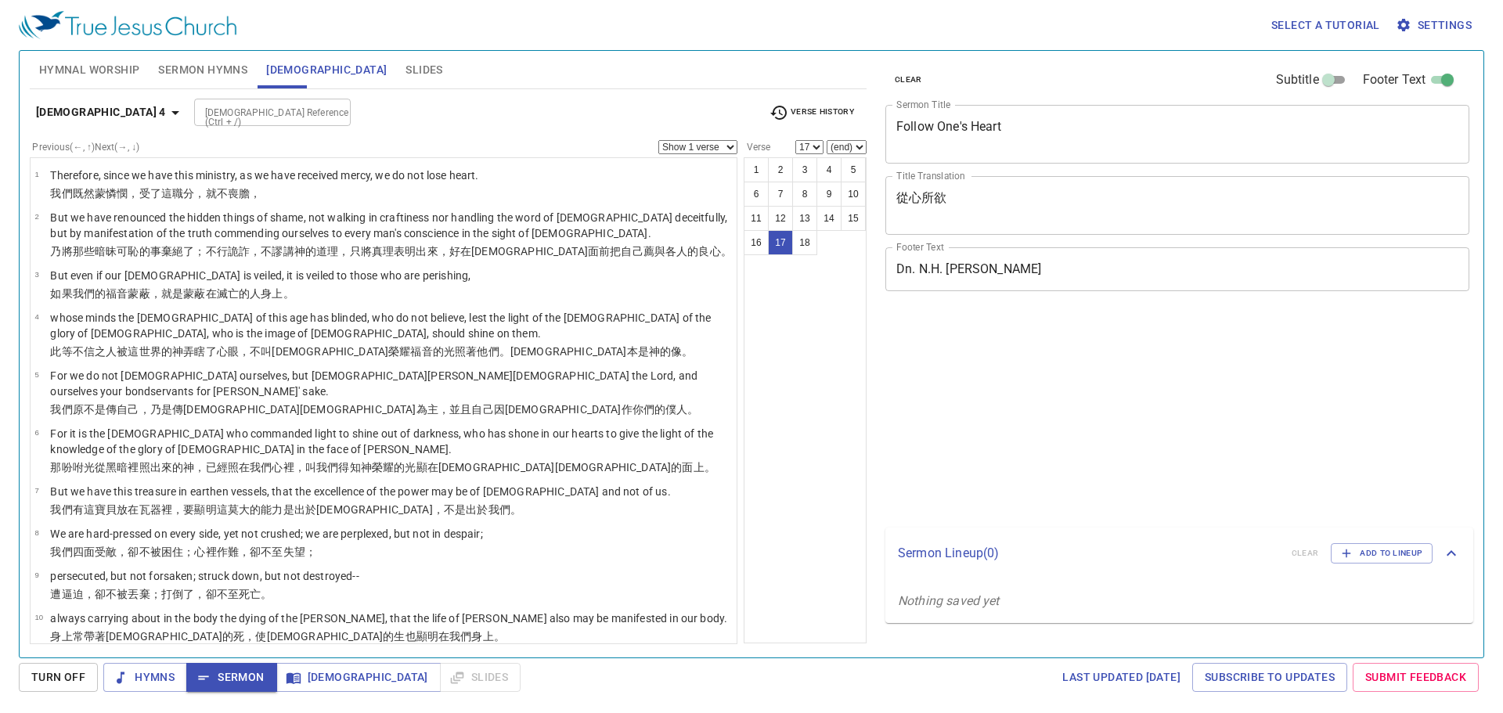
select select "17"
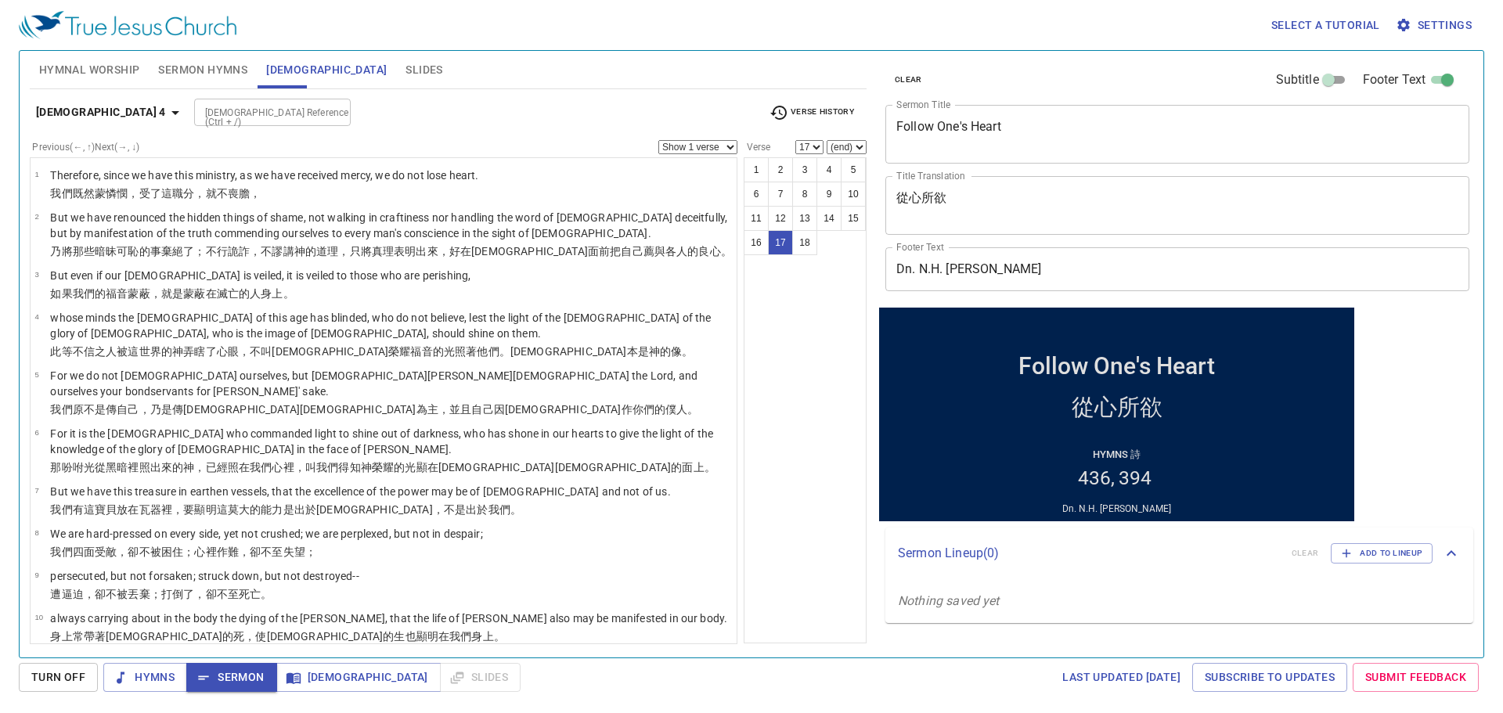
scroll to position [366, 0]
